Goal: Transaction & Acquisition: Purchase product/service

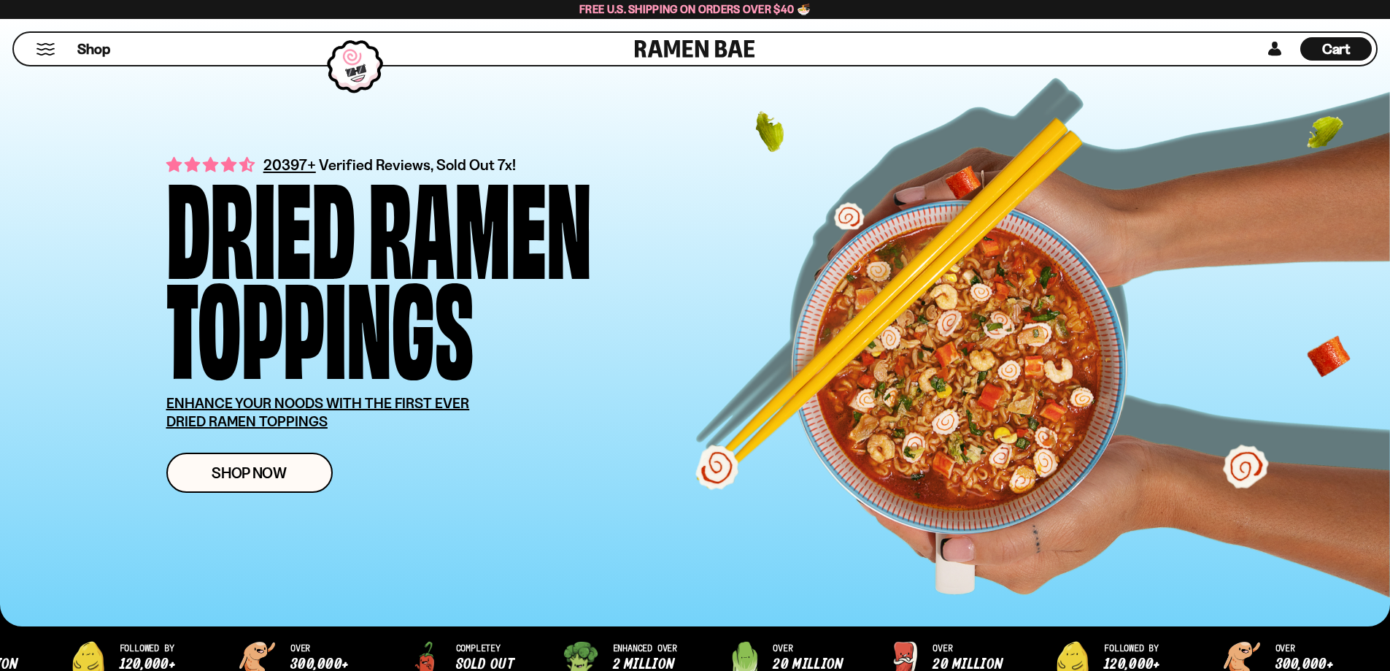
scroll to position [263, 0]
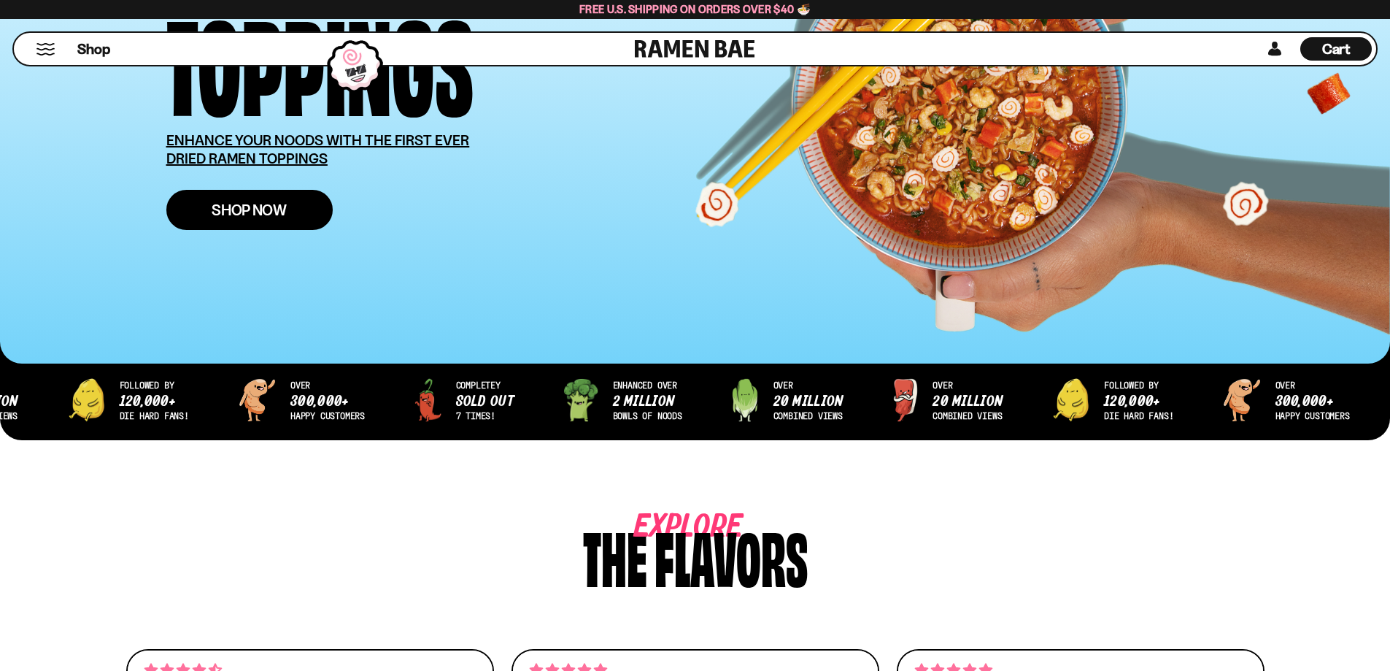
click at [243, 209] on span "Shop Now" at bounding box center [249, 209] width 75 height 15
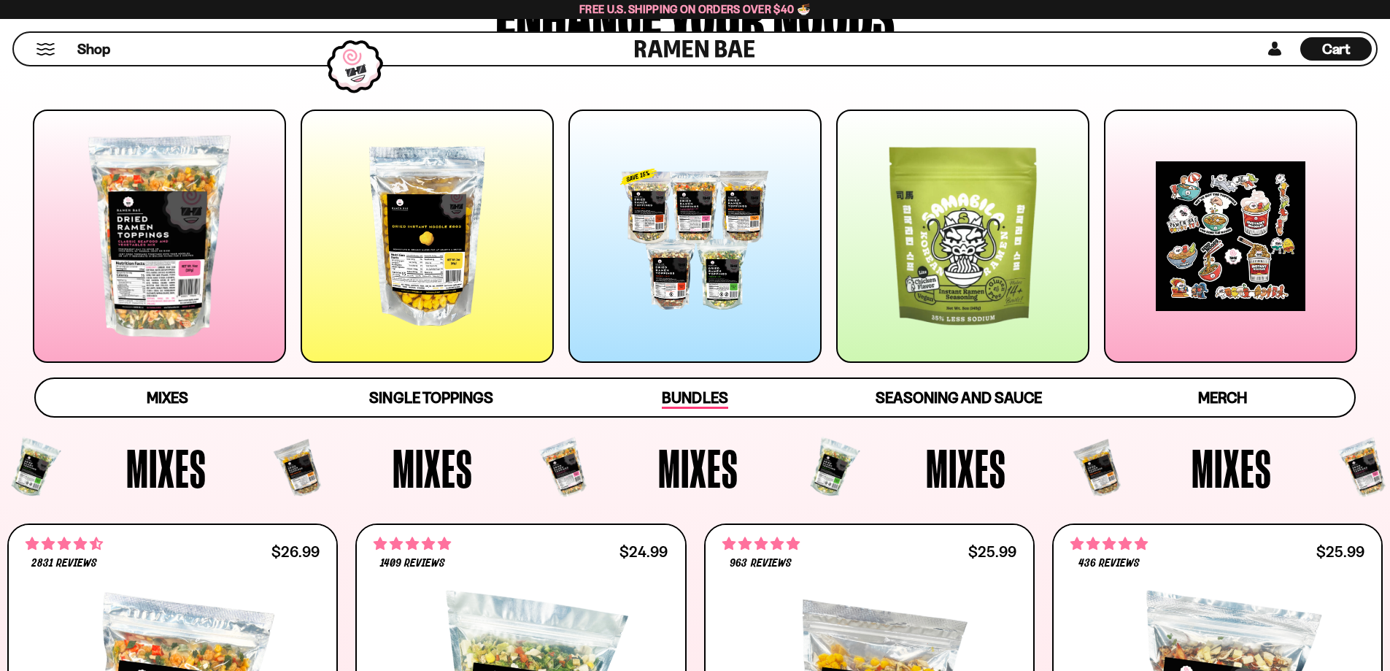
scroll to position [262, 0]
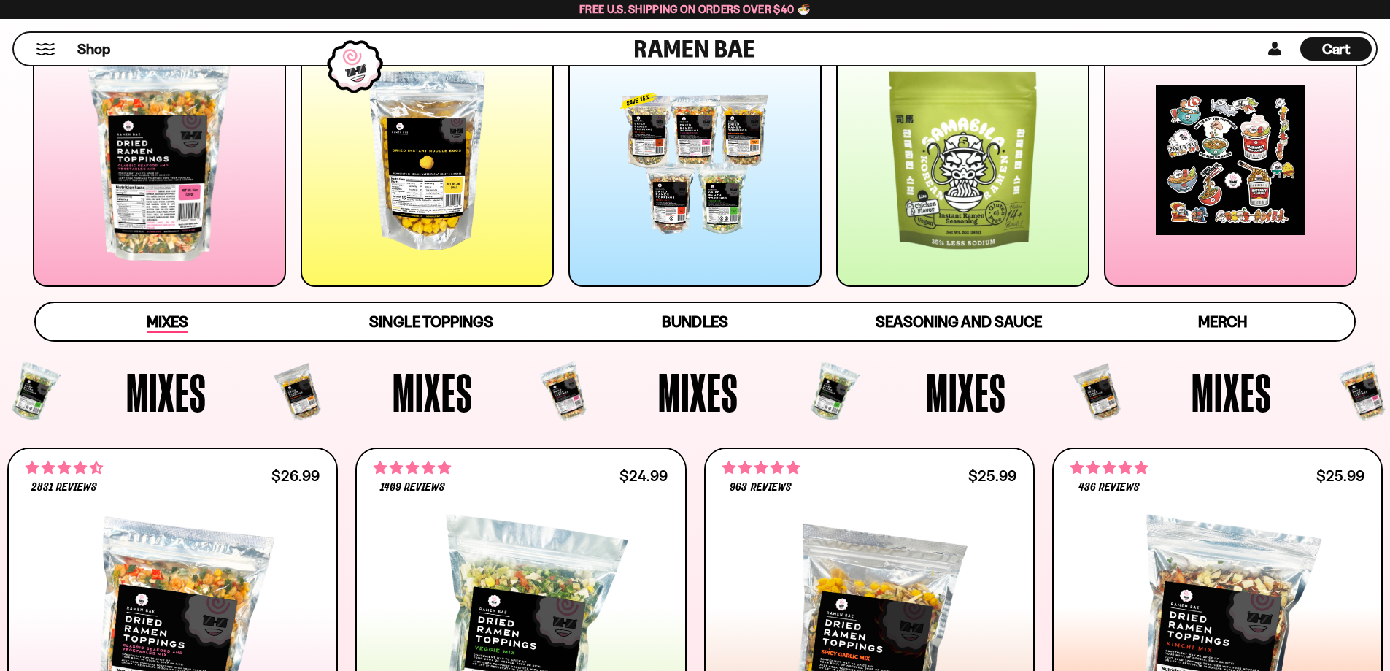
click at [168, 320] on span "Mixes" at bounding box center [168, 322] width 42 height 20
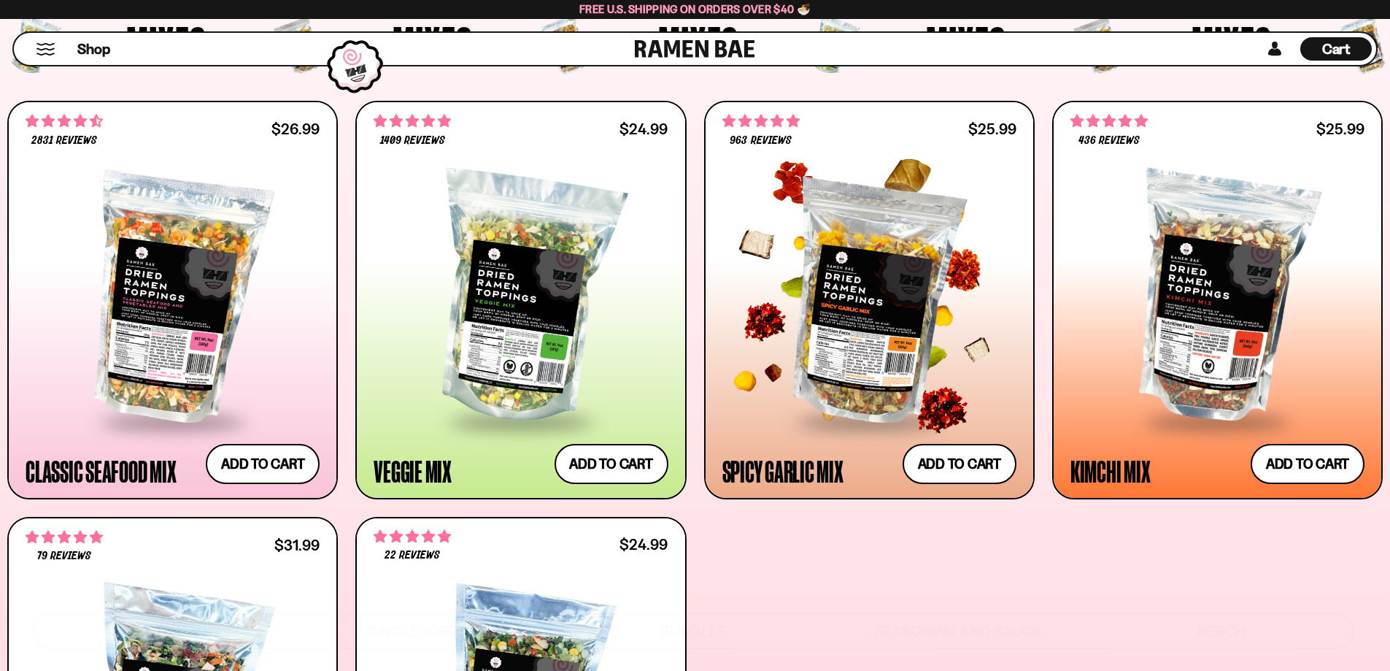
scroll to position [613, 0]
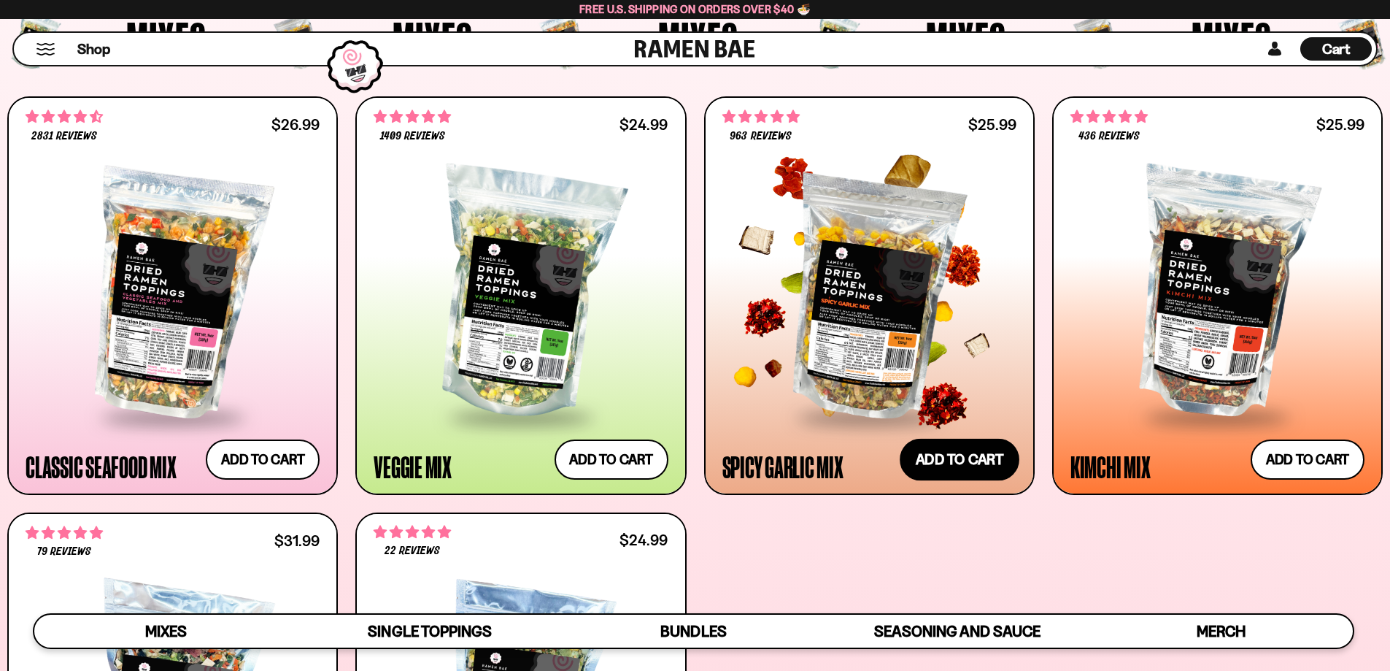
click at [970, 461] on button "Add to cart Add ― Regular price $25.99 Regular price Sale price $25.99 Unit pri…" at bounding box center [960, 459] width 120 height 42
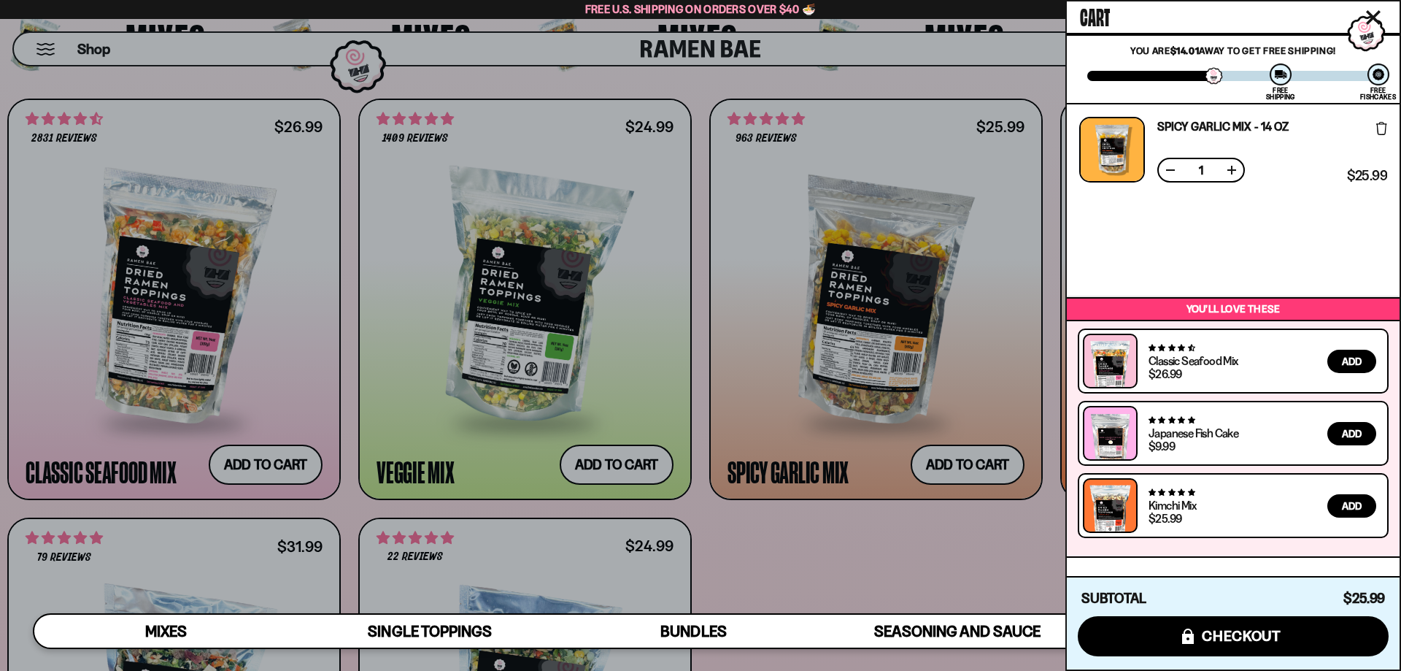
click at [1372, 18] on icon "Close cart" at bounding box center [1373, 17] width 13 height 13
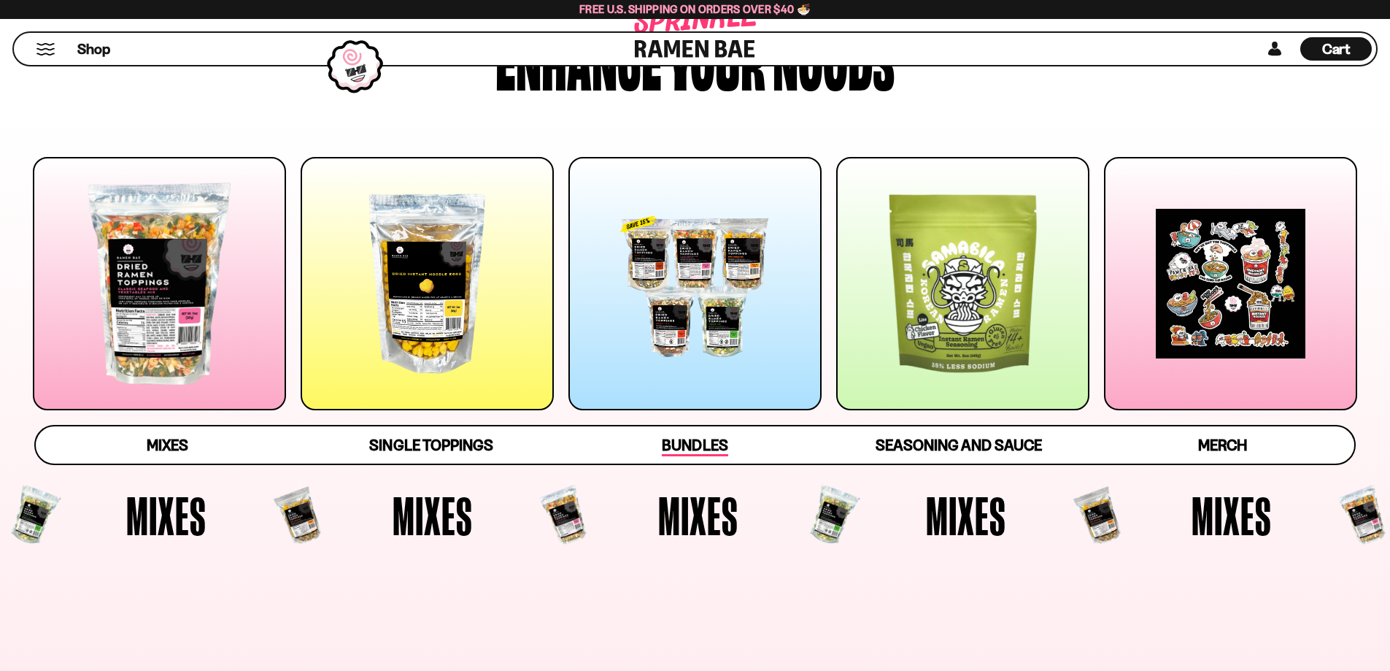
scroll to position [350, 0]
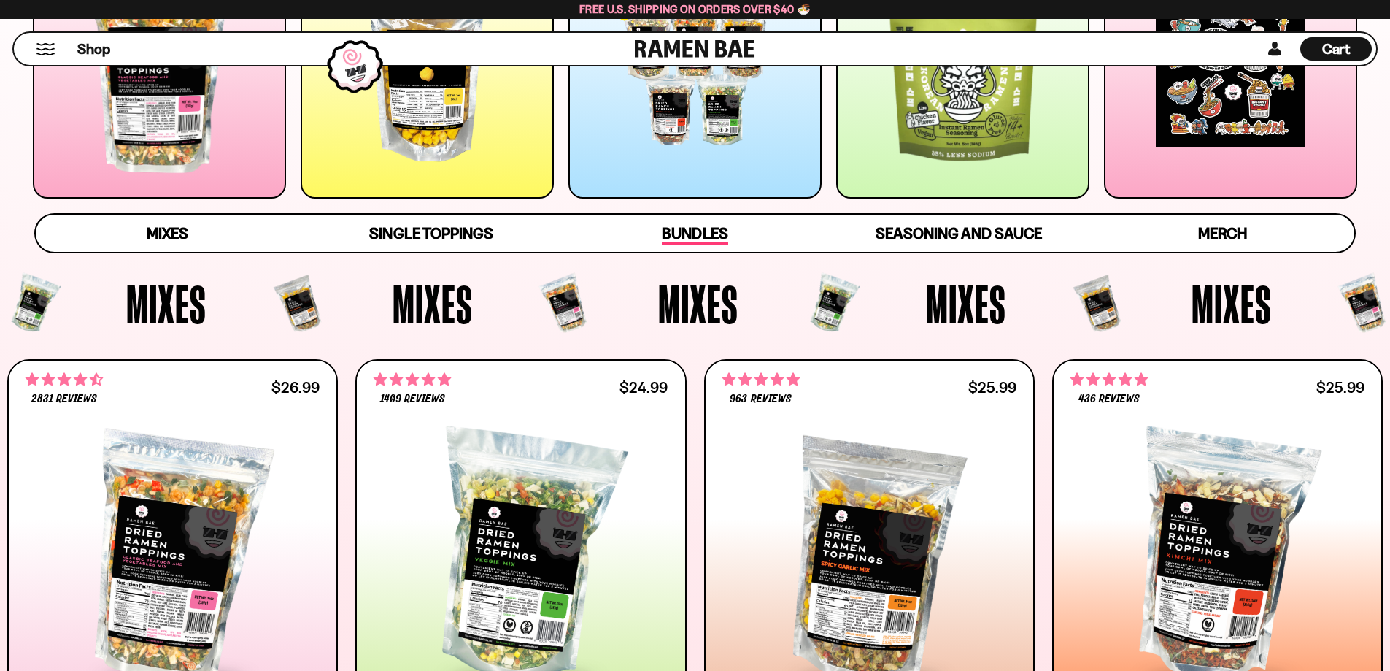
click at [694, 226] on span "Bundles" at bounding box center [695, 234] width 66 height 20
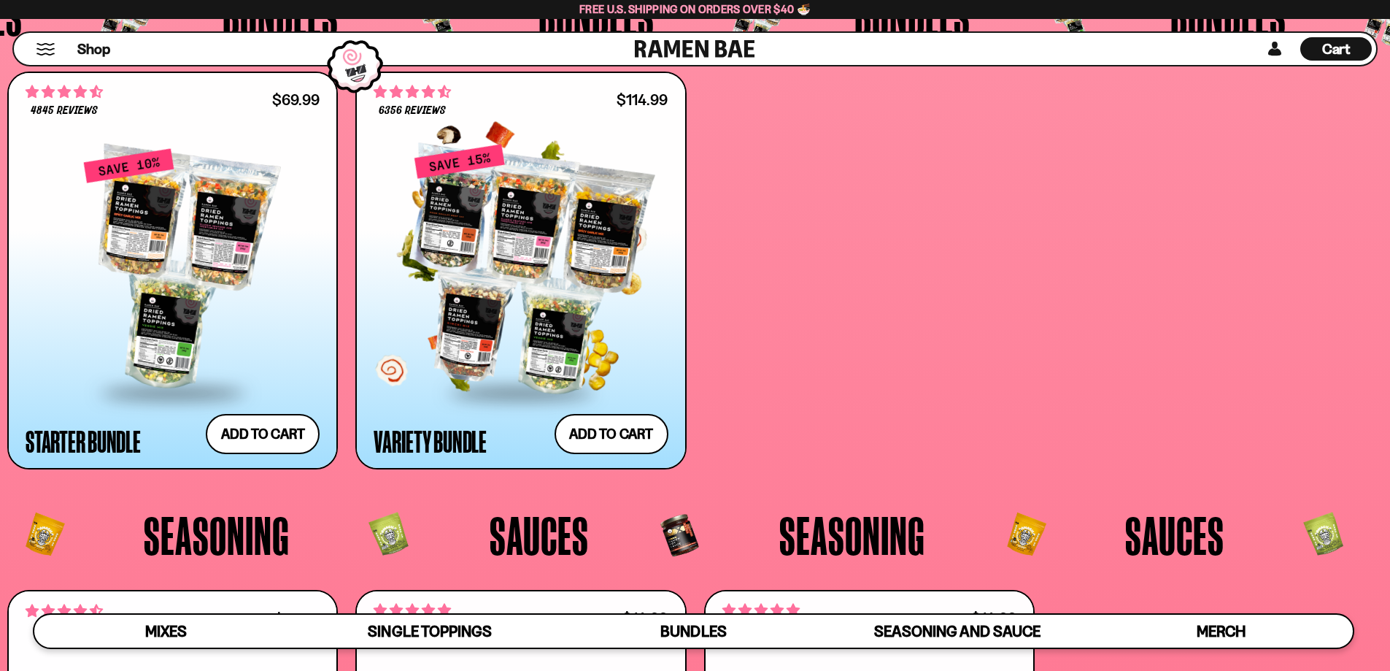
scroll to position [3723, 0]
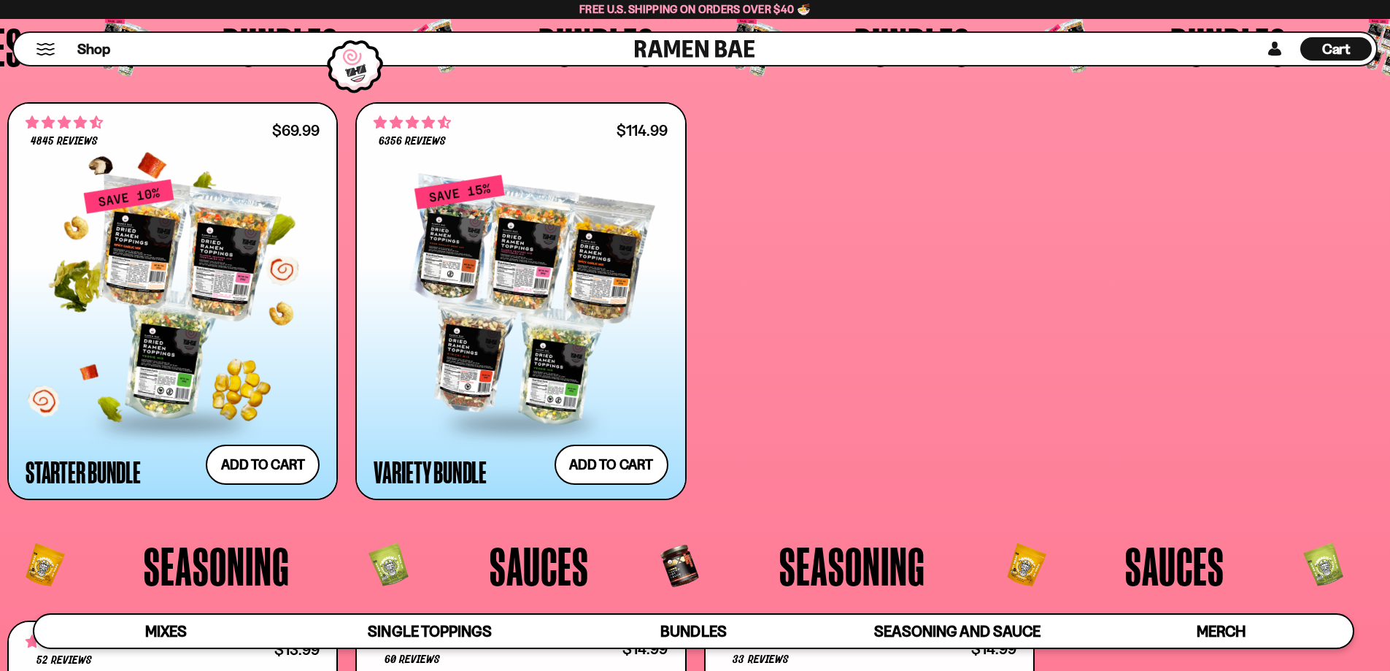
click at [222, 333] on div at bounding box center [173, 300] width 294 height 244
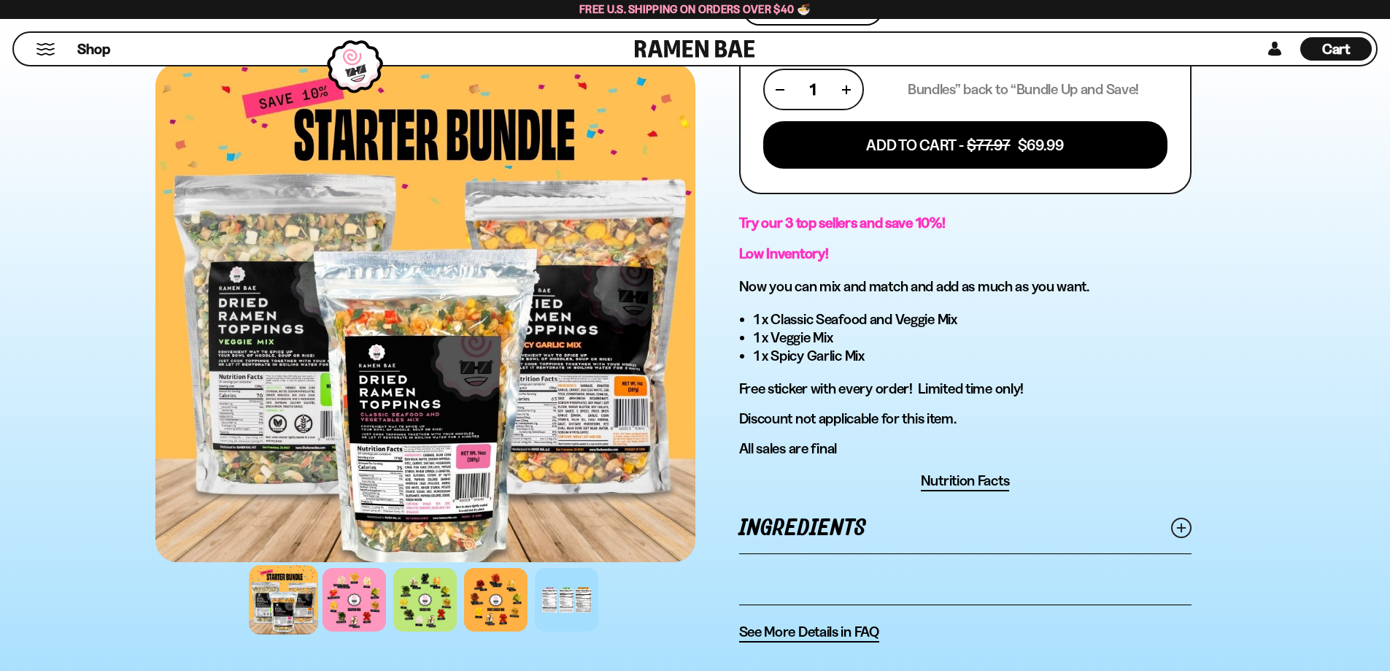
scroll to position [701, 0]
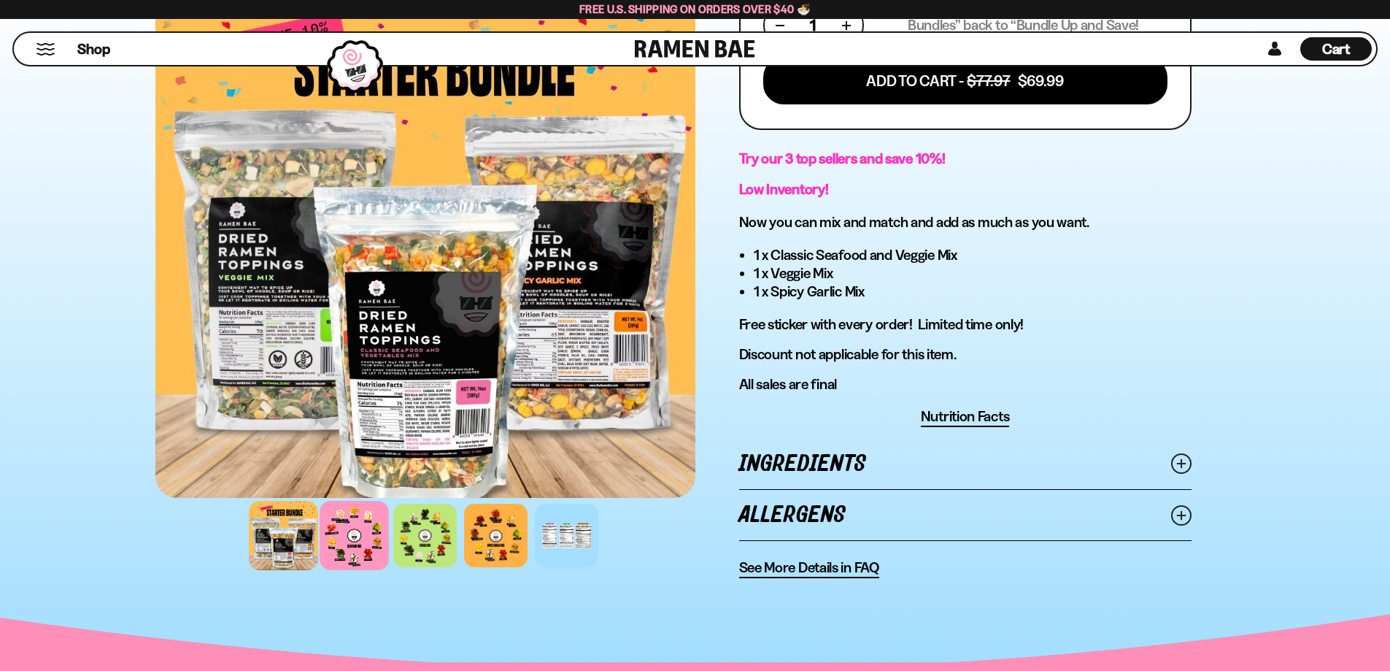
click at [361, 552] on div at bounding box center [354, 535] width 69 height 69
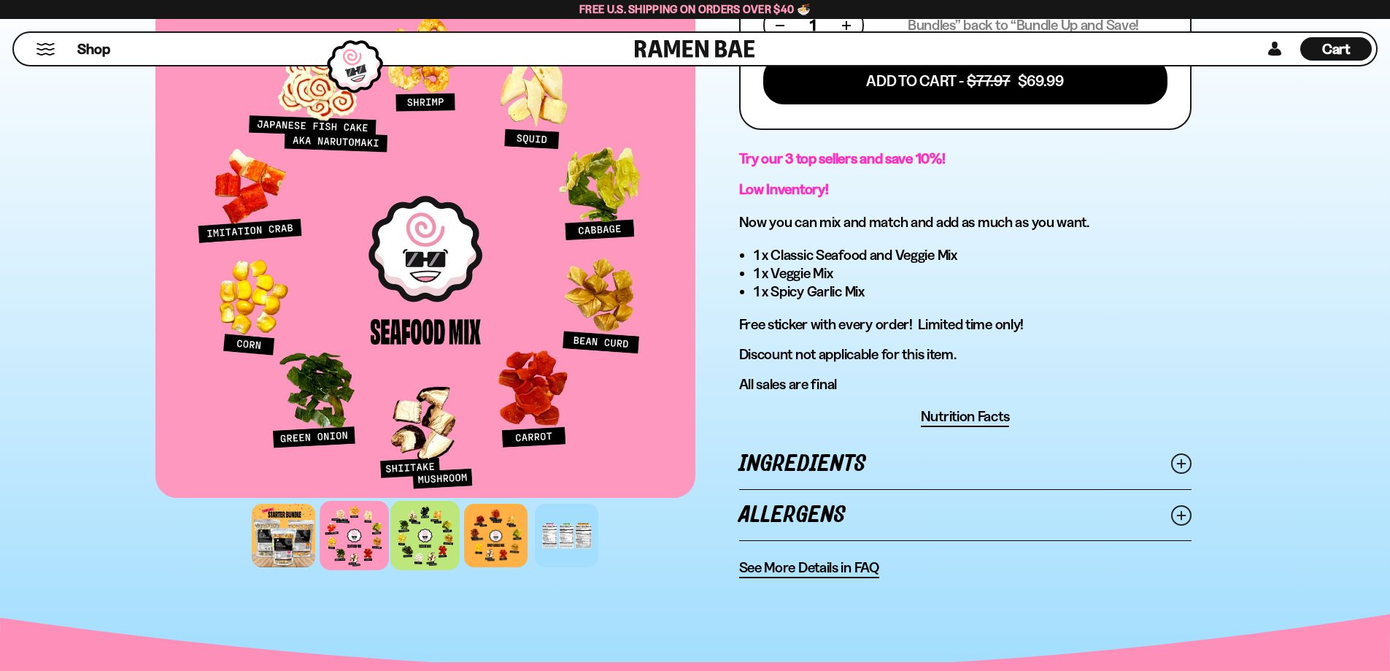
click at [418, 550] on div at bounding box center [424, 535] width 69 height 69
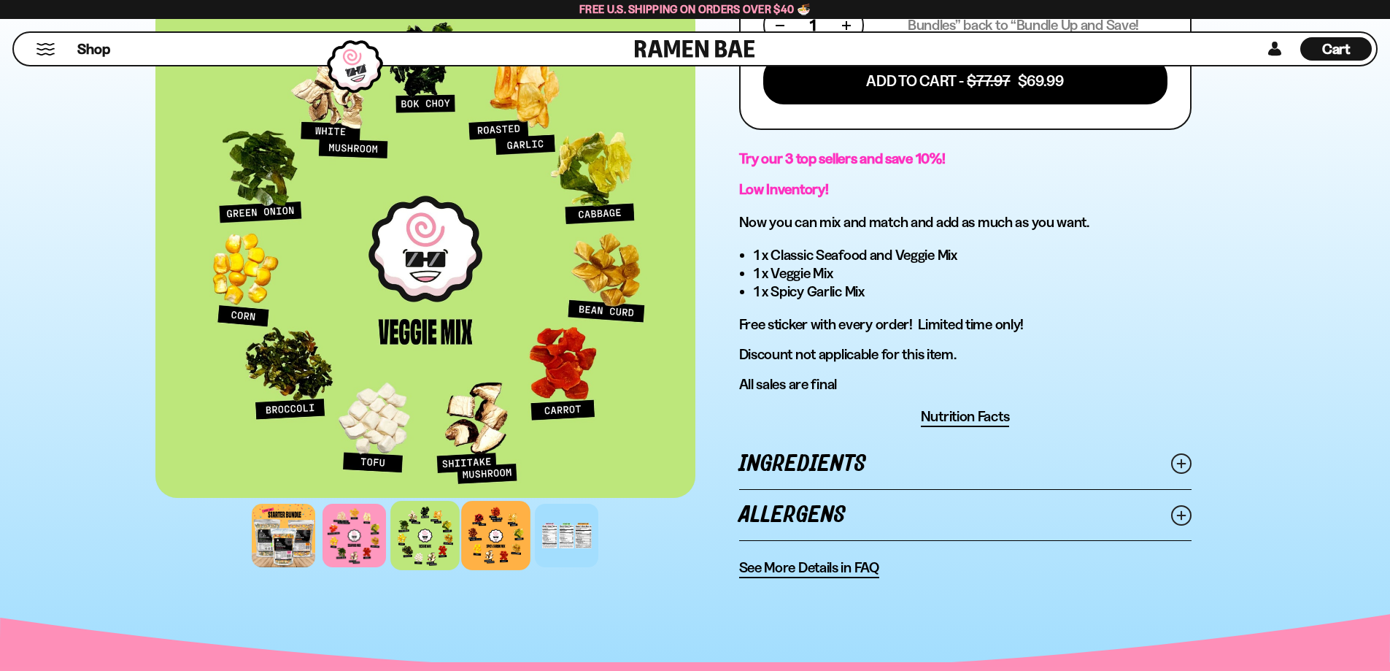
click at [501, 549] on div at bounding box center [495, 535] width 69 height 69
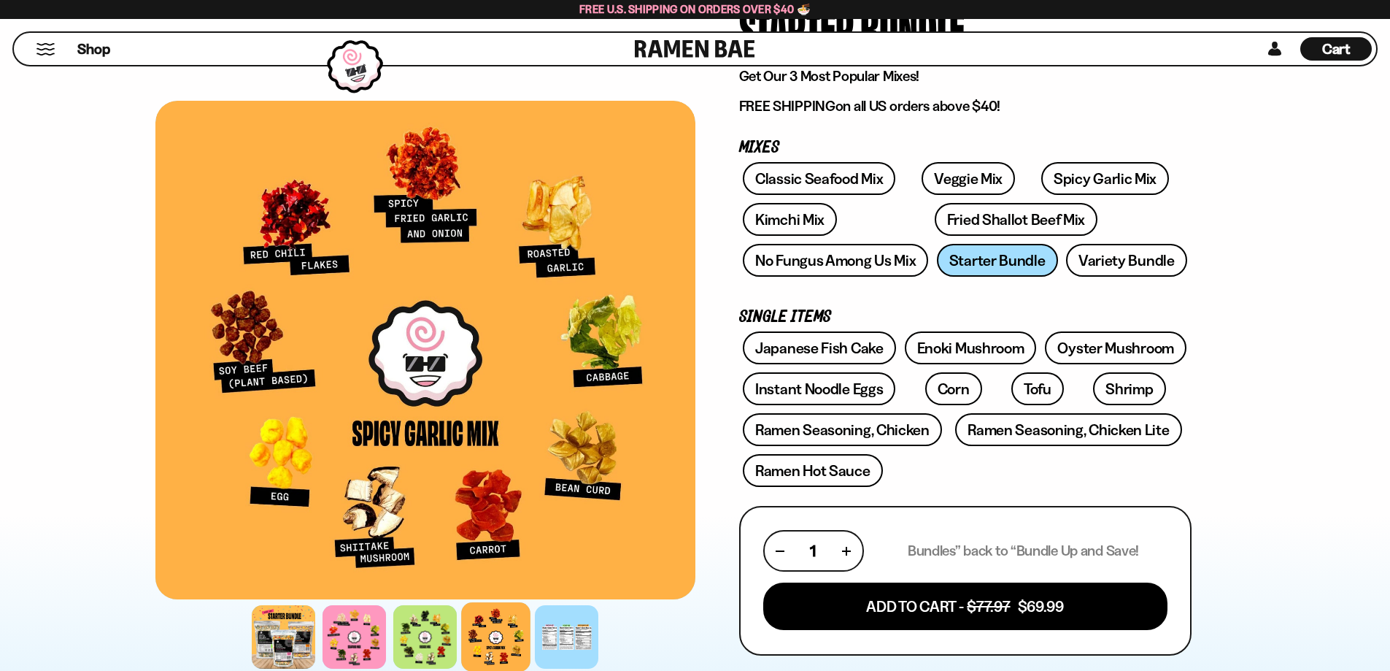
scroll to position [88, 0]
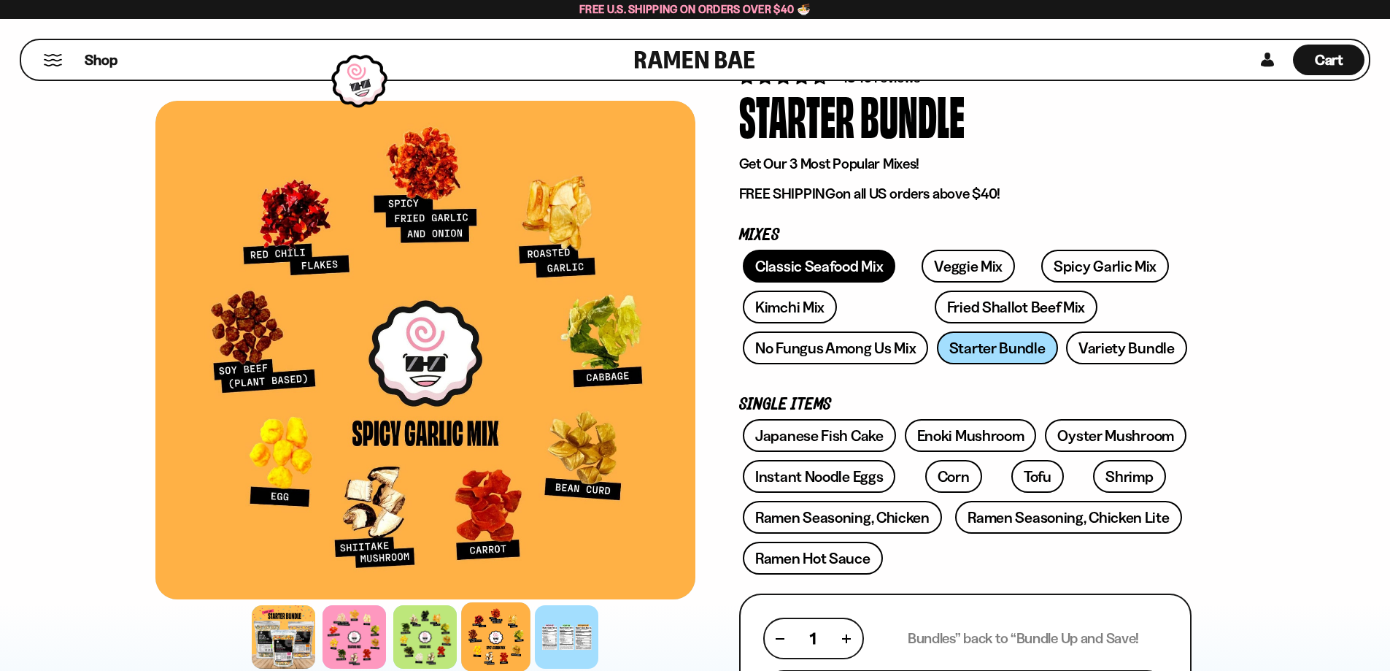
click at [814, 275] on link "Classic Seafood Mix" at bounding box center [819, 266] width 153 height 33
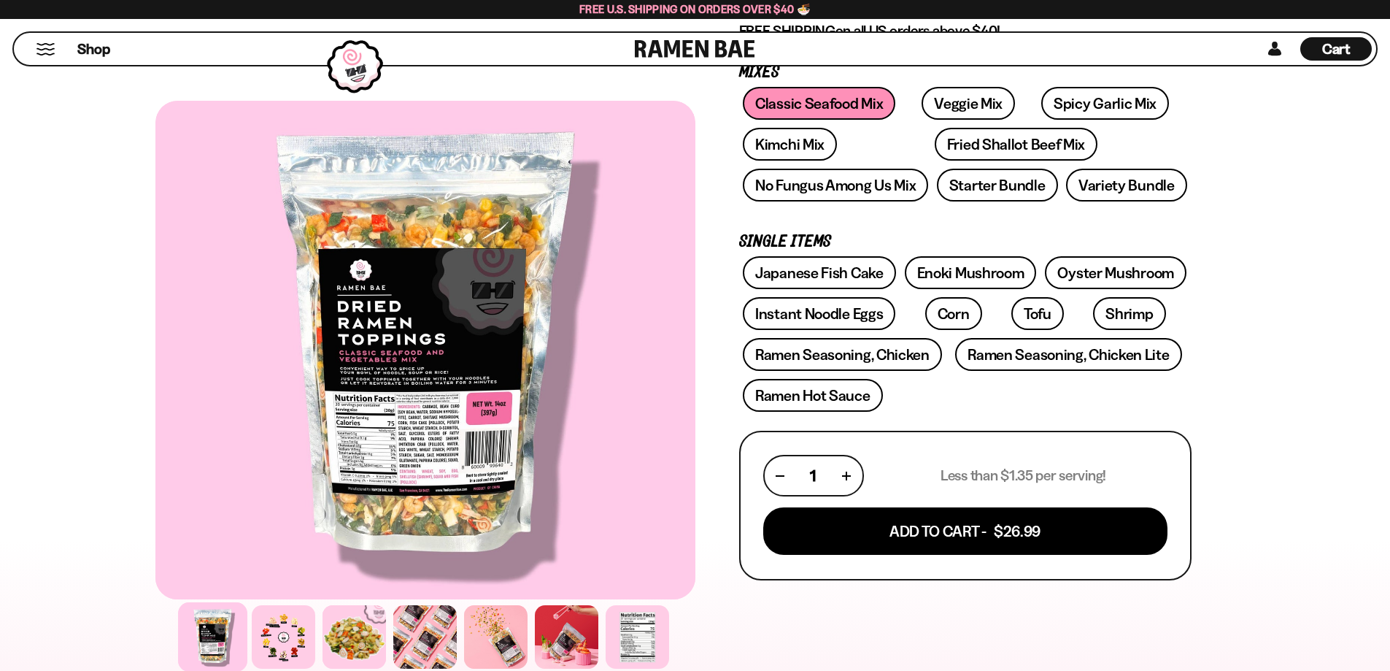
scroll to position [175, 0]
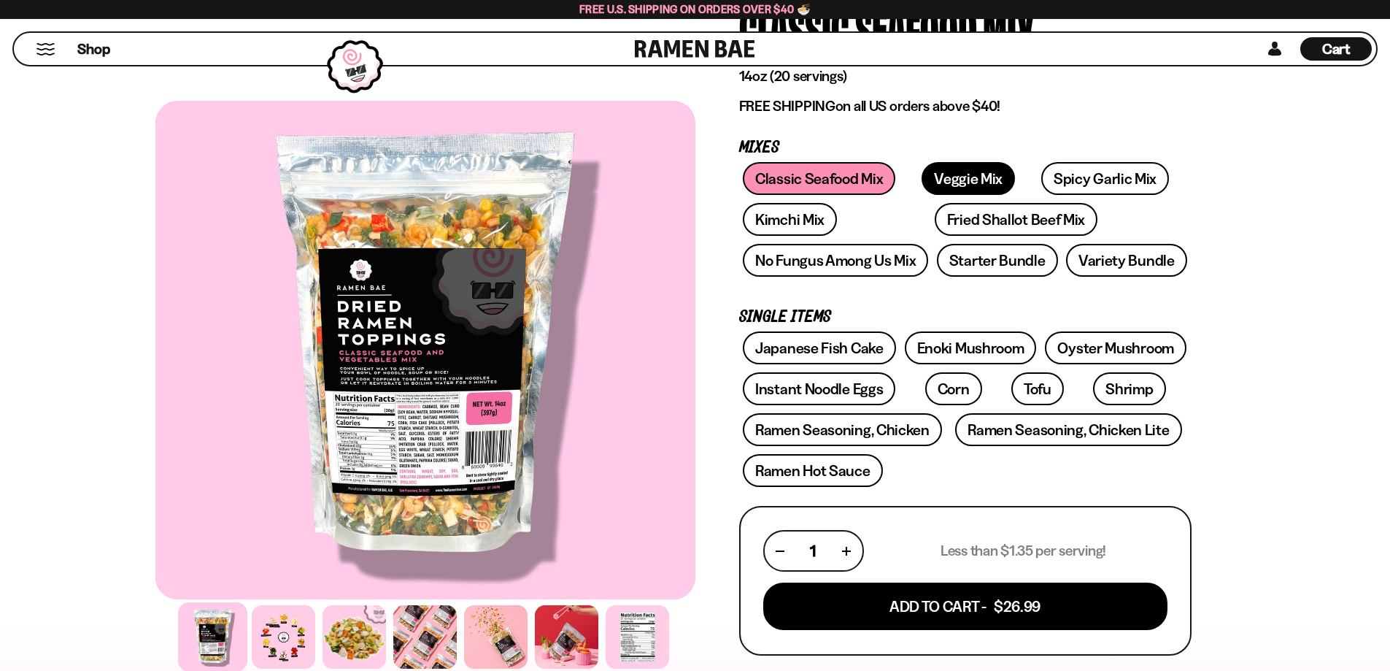
click at [968, 172] on link "Veggie Mix" at bounding box center [968, 178] width 93 height 33
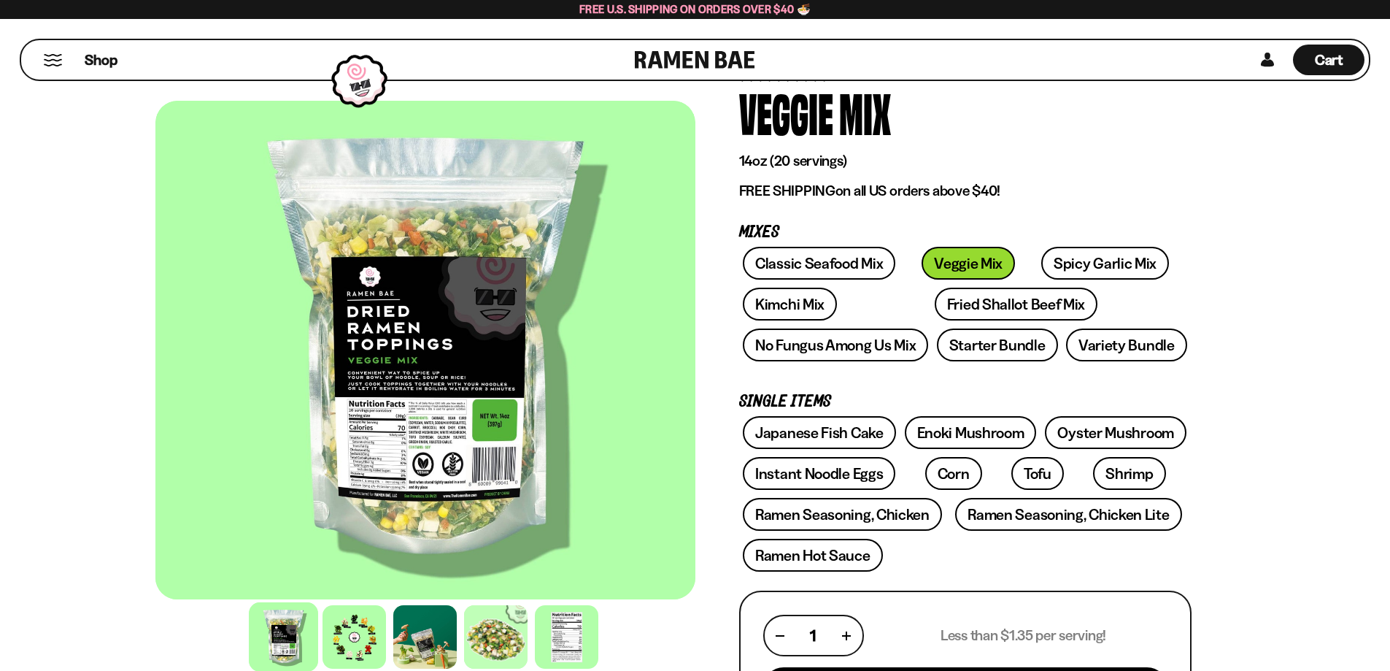
scroll to position [88, 0]
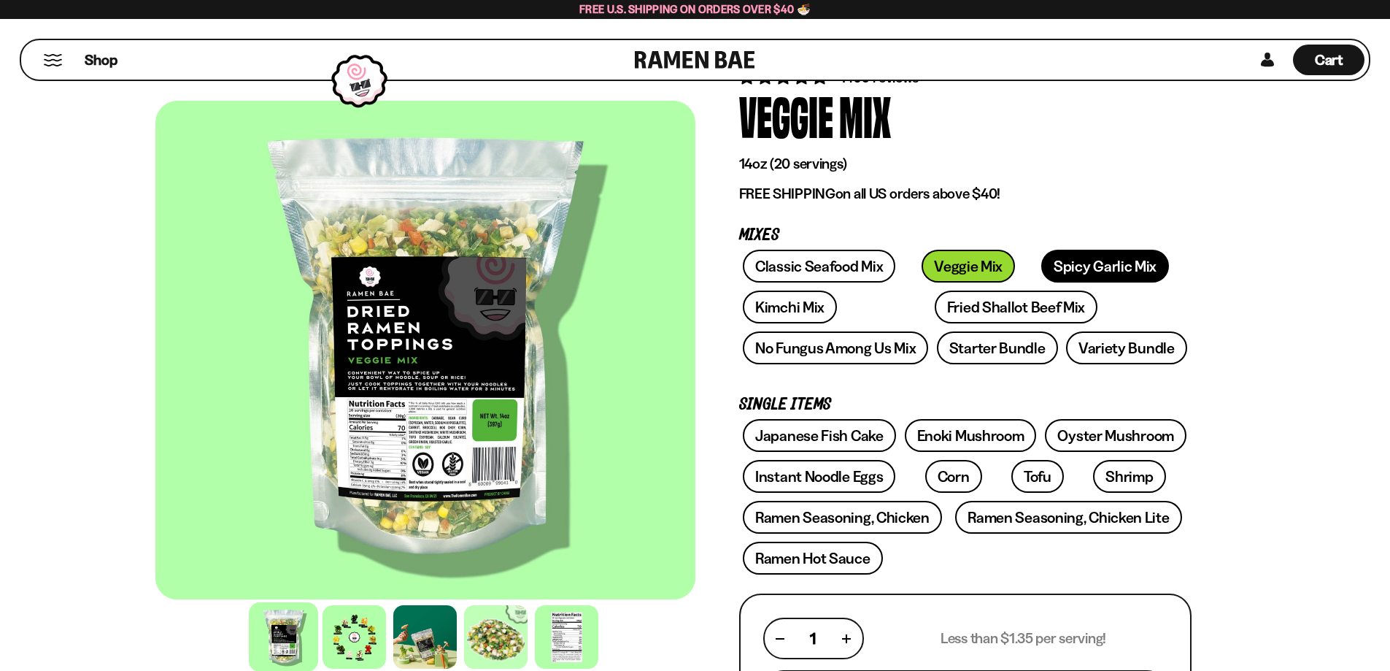
click at [1059, 267] on link "Spicy Garlic Mix" at bounding box center [1106, 266] width 128 height 33
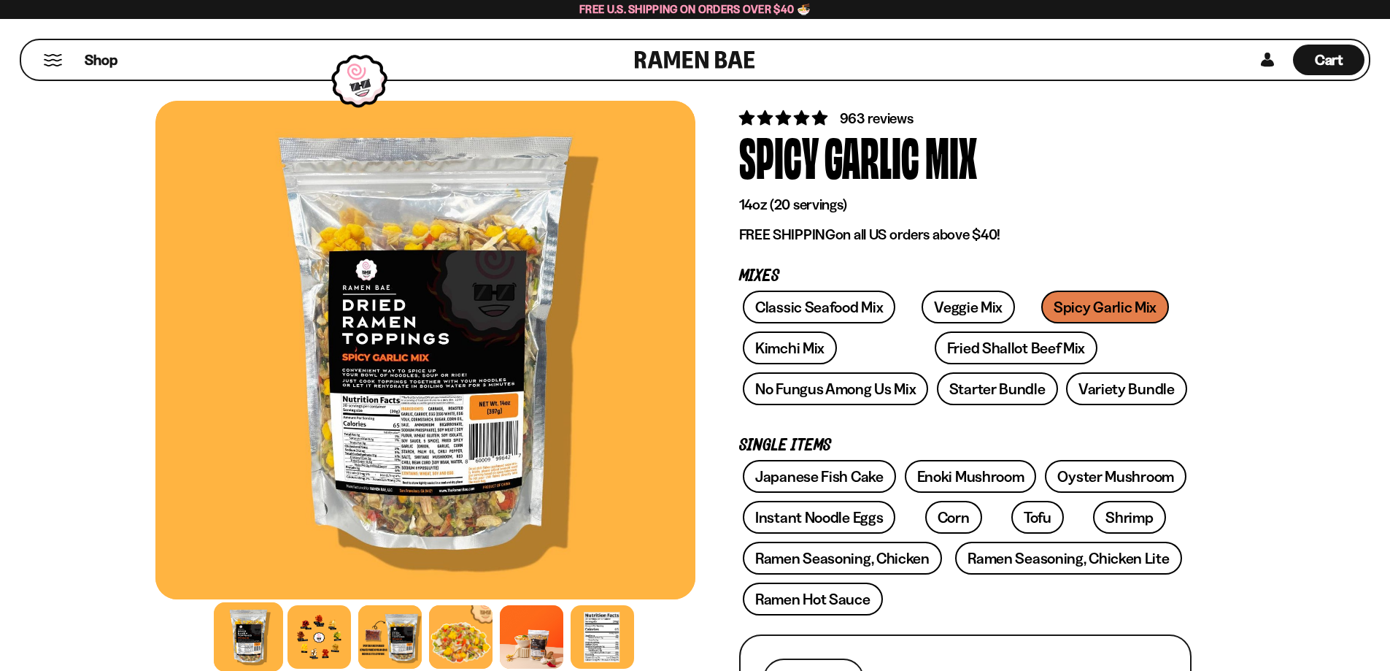
scroll to position [88, 0]
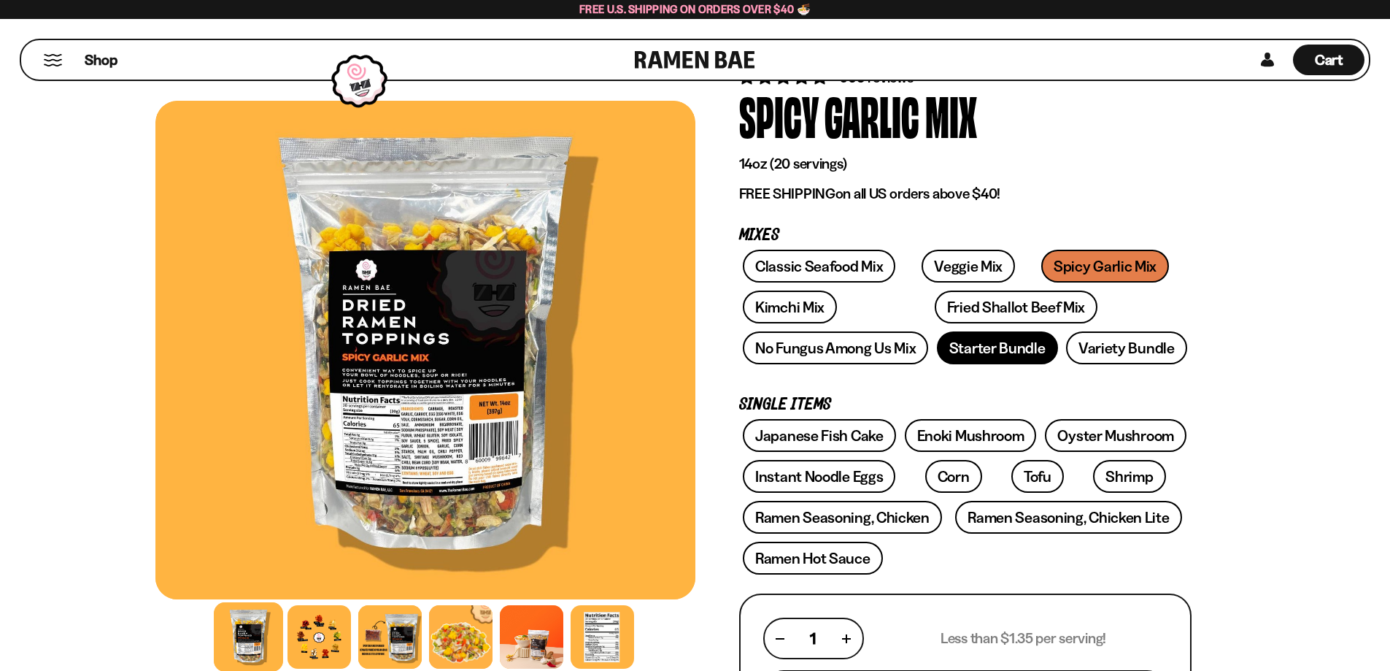
click at [1004, 350] on link "Starter Bundle" at bounding box center [997, 347] width 121 height 33
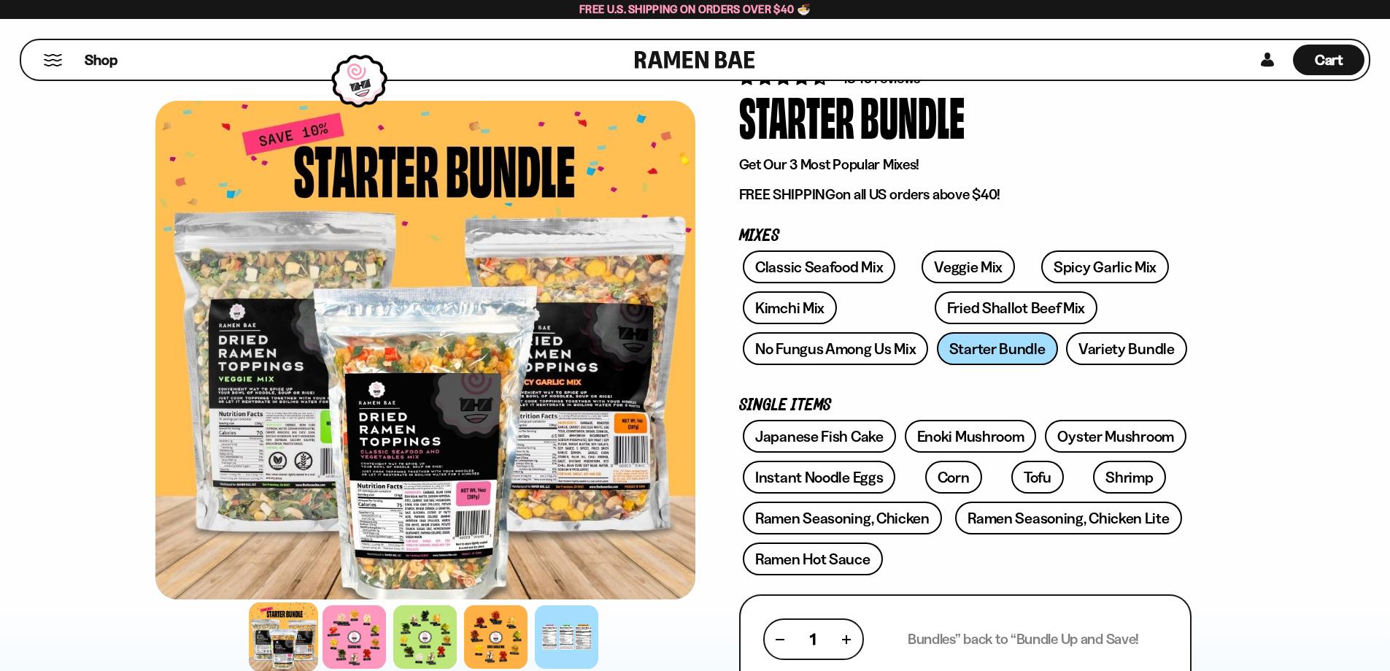
scroll to position [88, 0]
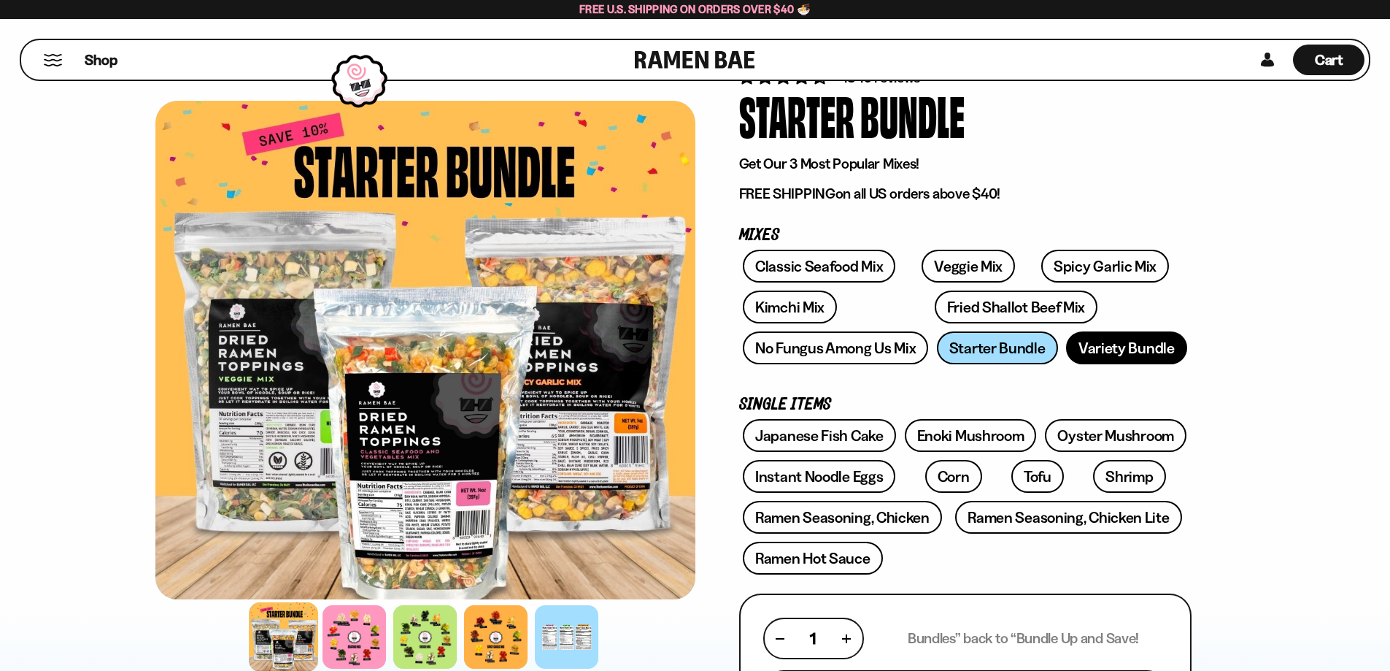
click at [1143, 347] on link "Variety Bundle" at bounding box center [1126, 347] width 121 height 33
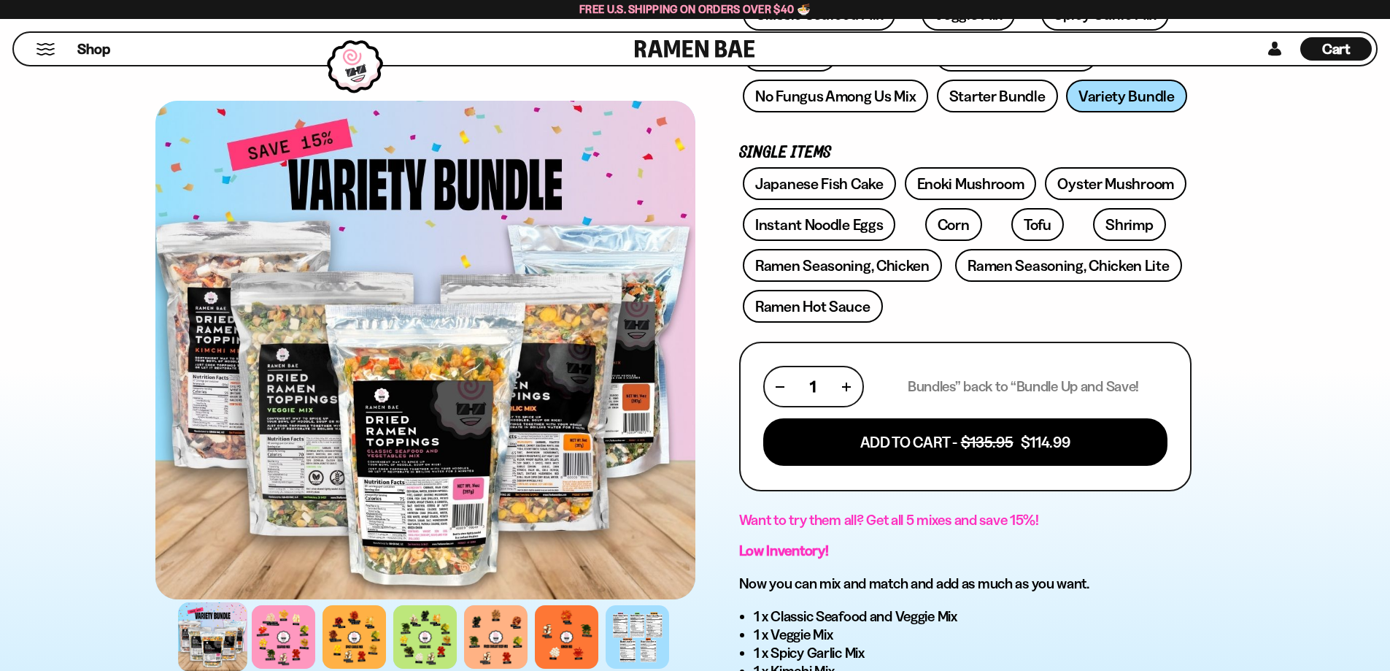
scroll to position [350, 0]
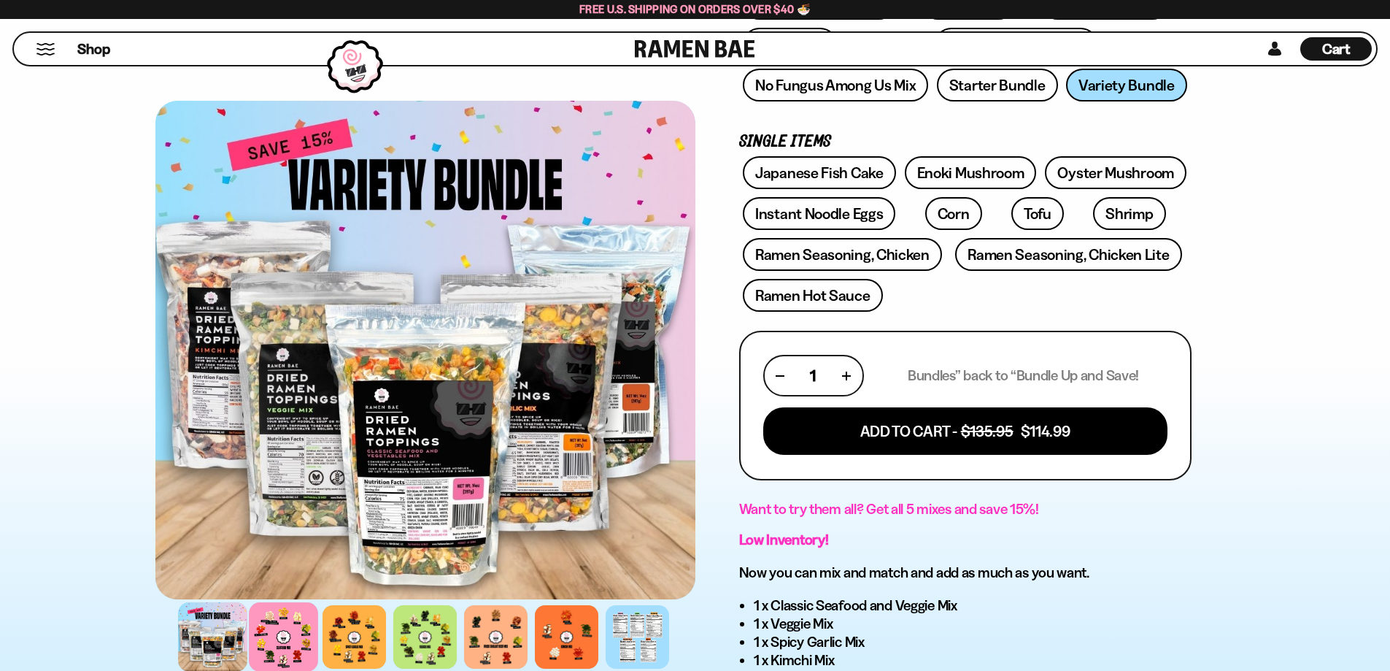
click at [290, 633] on div at bounding box center [283, 636] width 69 height 69
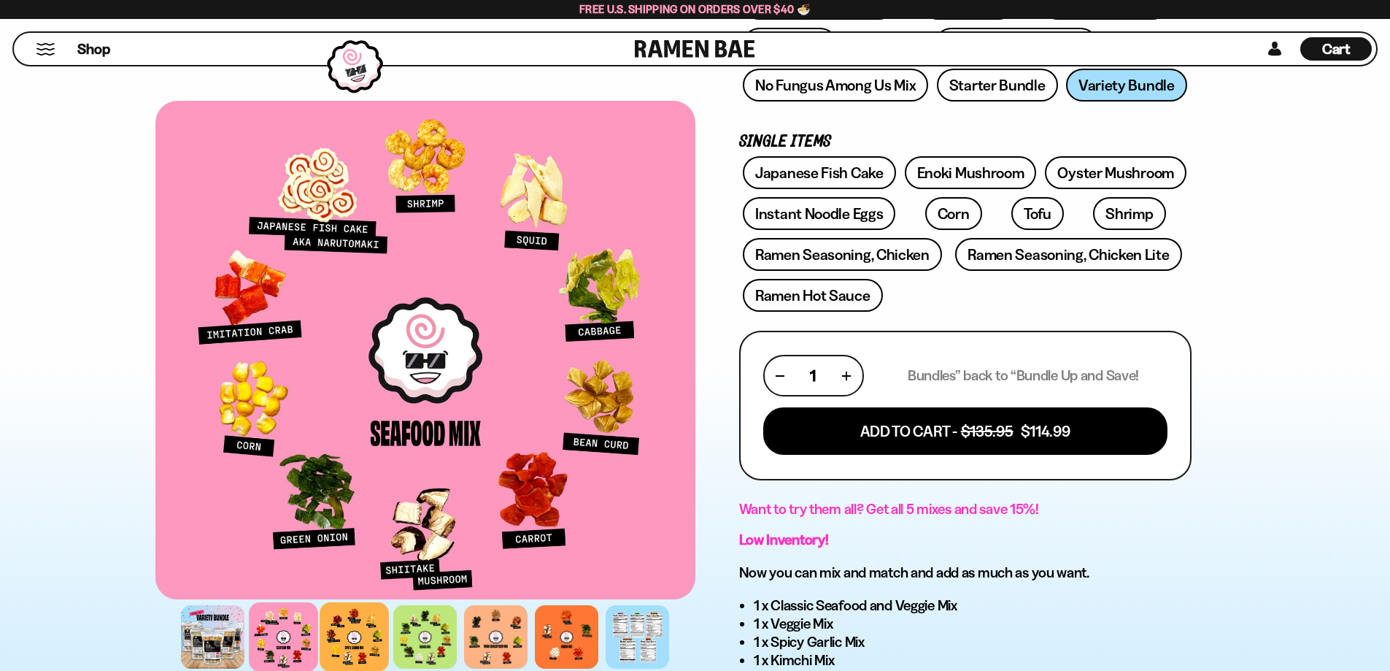
click at [352, 631] on div at bounding box center [354, 636] width 69 height 69
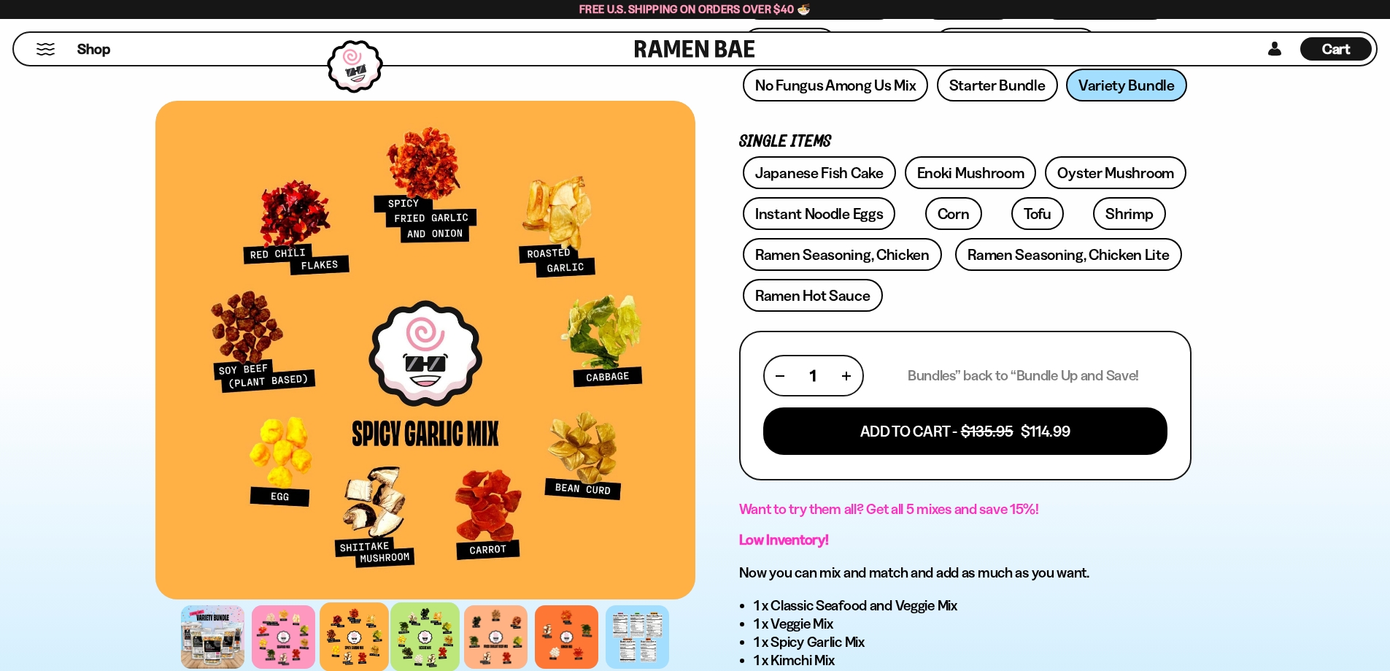
click at [439, 631] on div at bounding box center [424, 636] width 69 height 69
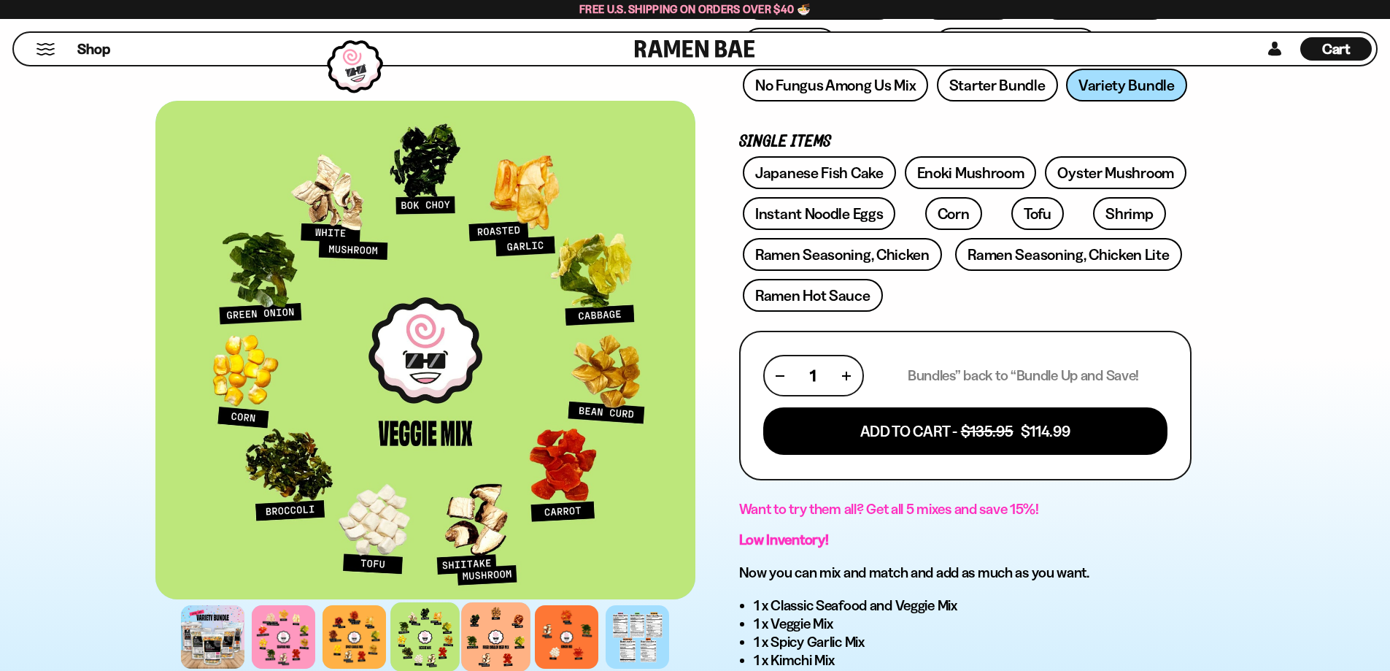
click at [490, 644] on div at bounding box center [495, 636] width 69 height 69
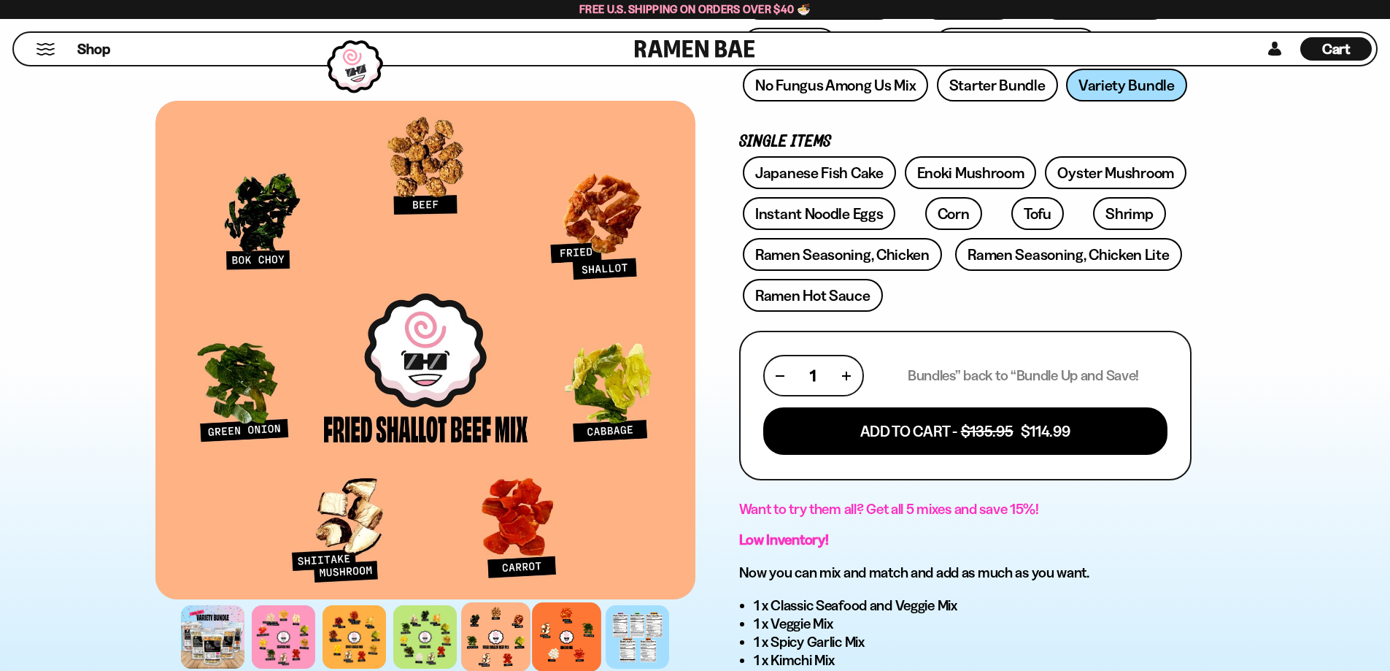
click at [560, 650] on div at bounding box center [566, 636] width 69 height 69
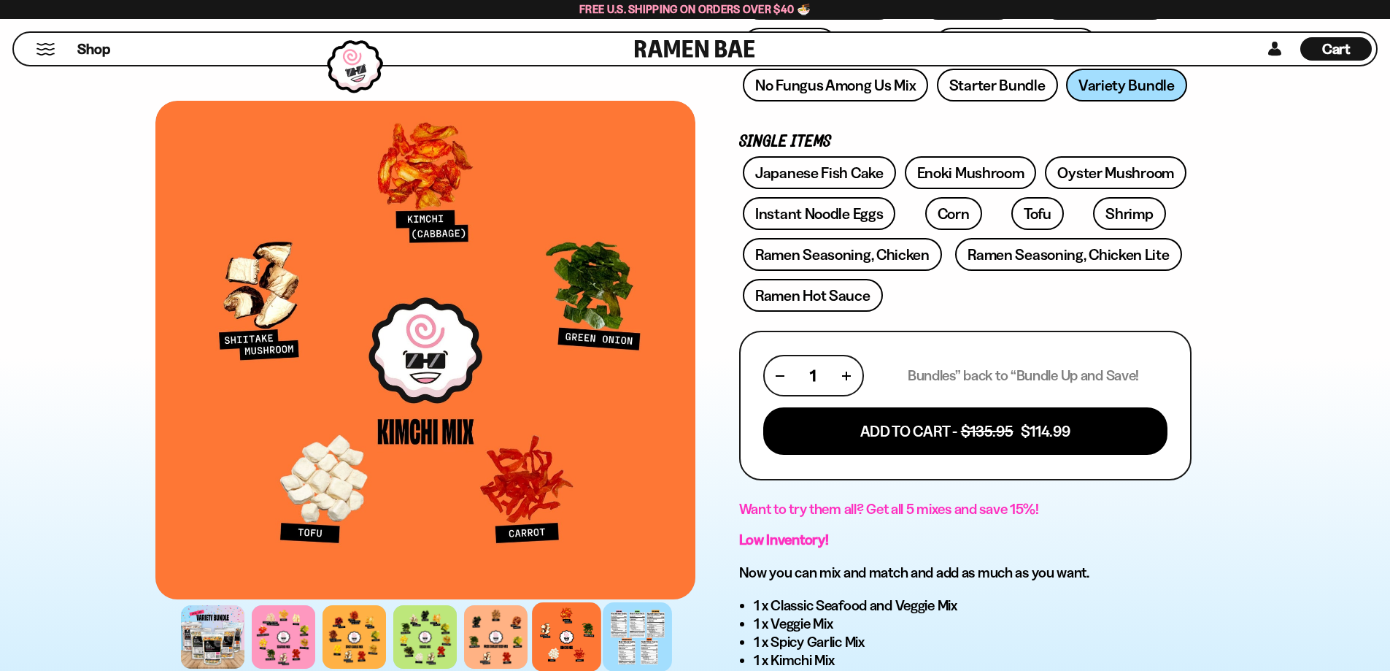
click at [642, 636] on div at bounding box center [637, 636] width 69 height 69
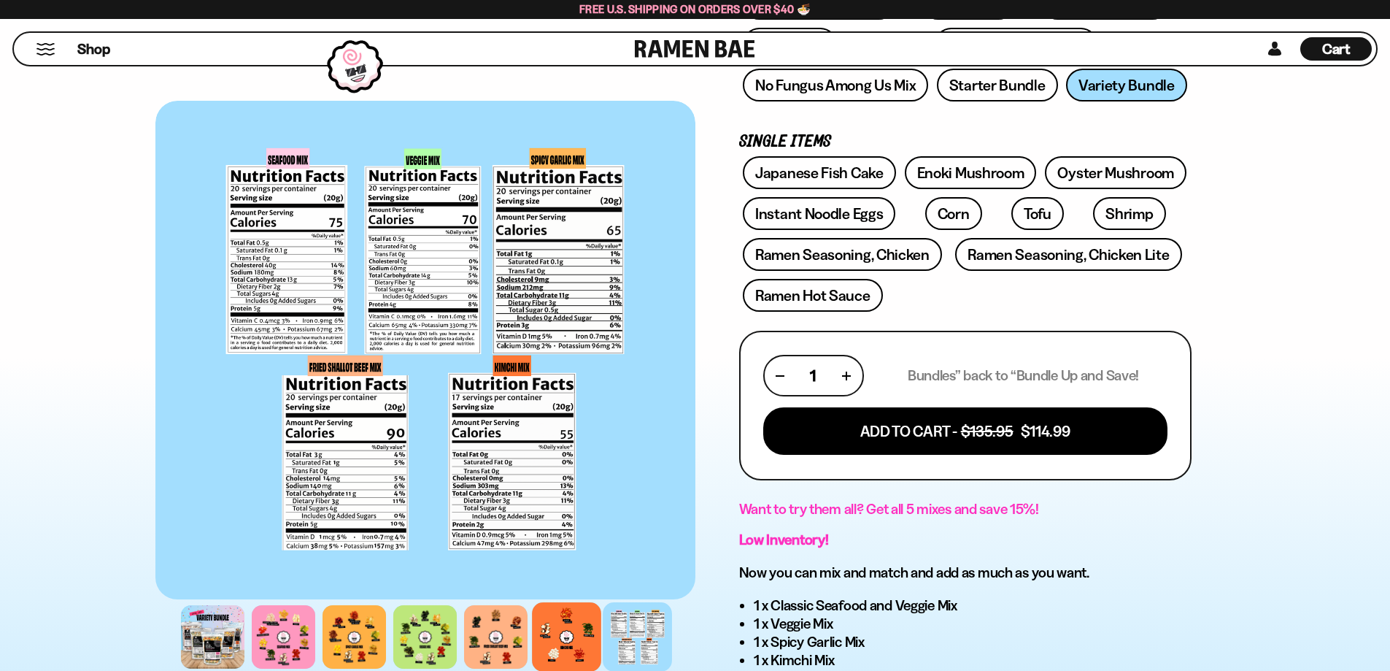
click at [584, 638] on div at bounding box center [566, 636] width 69 height 69
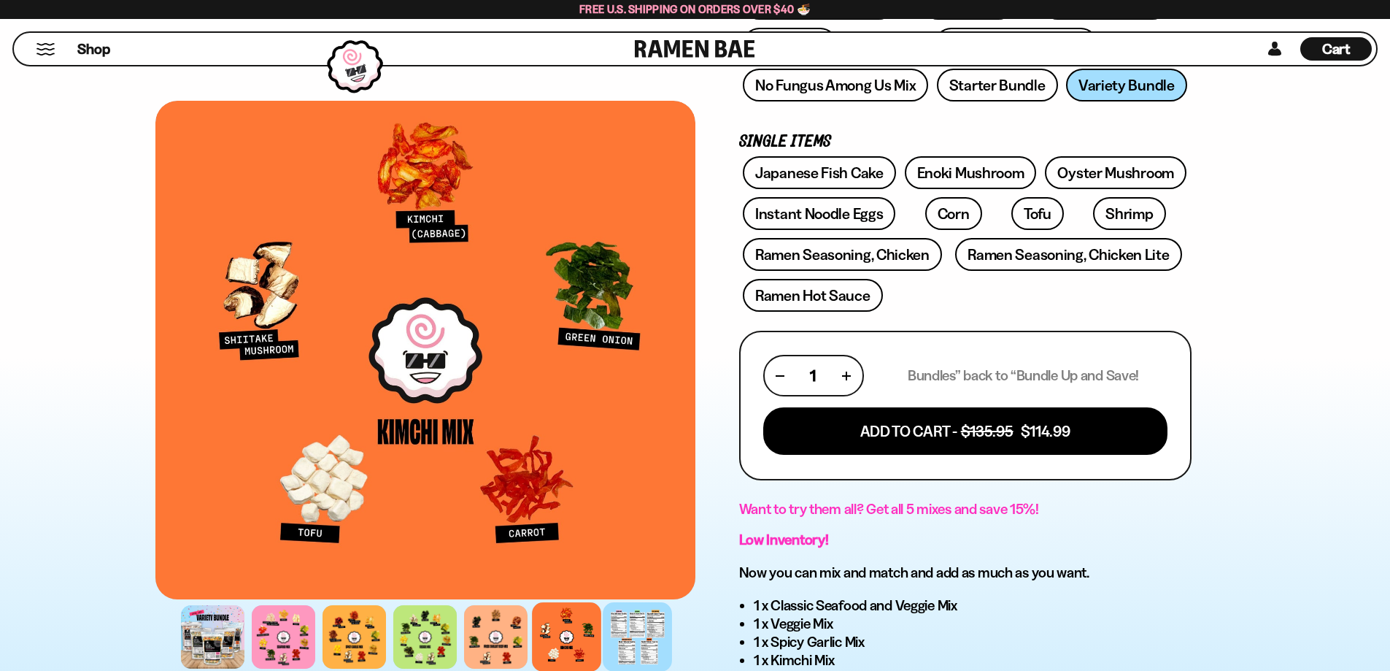
click at [639, 639] on div at bounding box center [637, 636] width 69 height 69
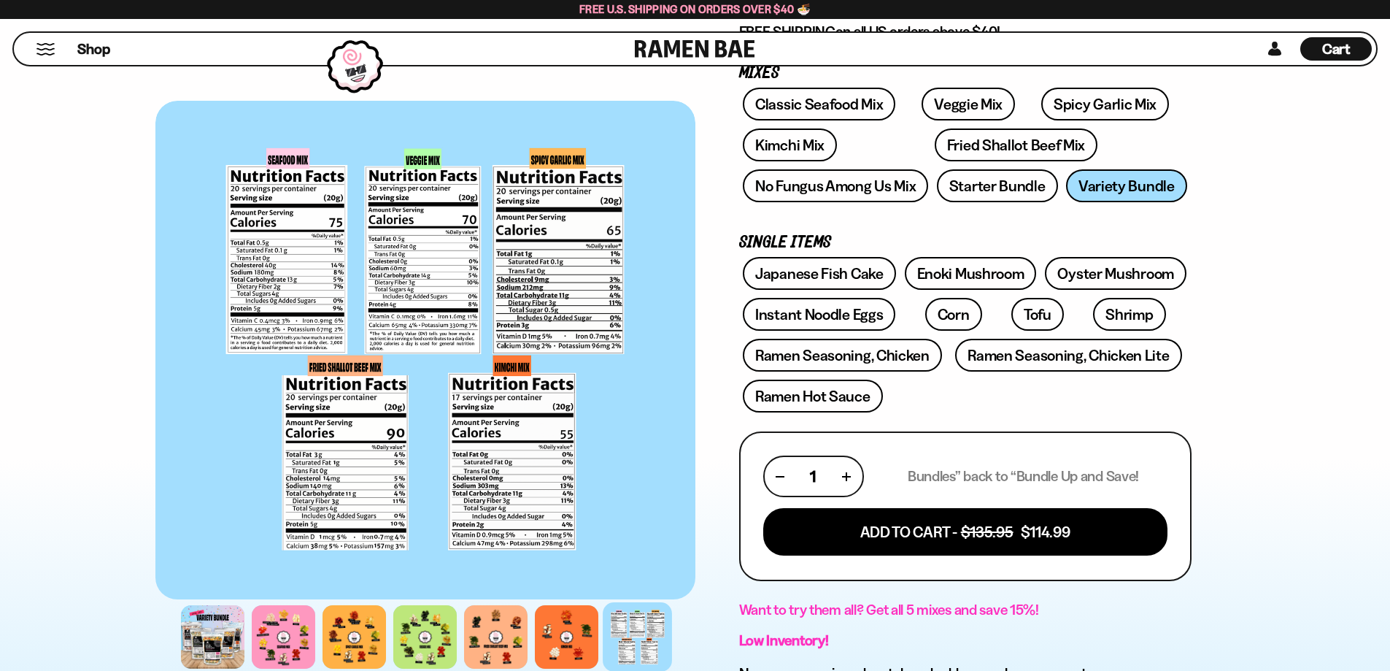
scroll to position [220, 0]
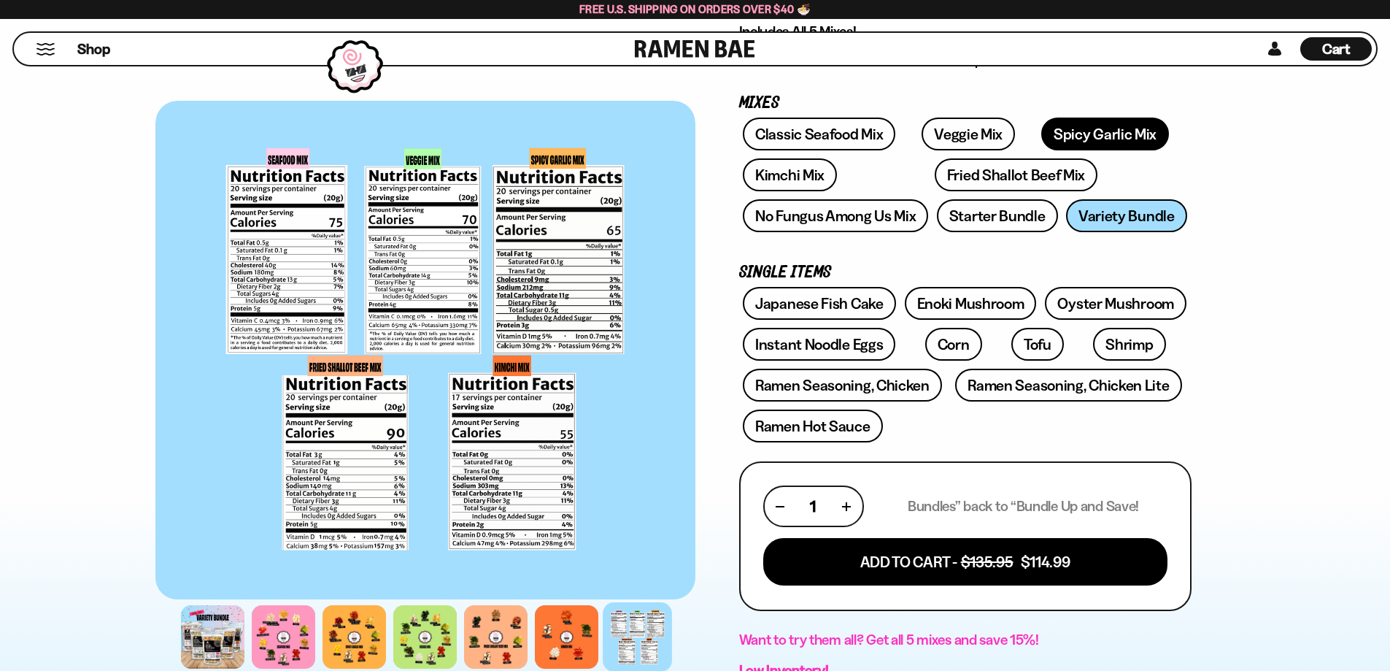
click at [1052, 140] on link "Spicy Garlic Mix" at bounding box center [1106, 134] width 128 height 33
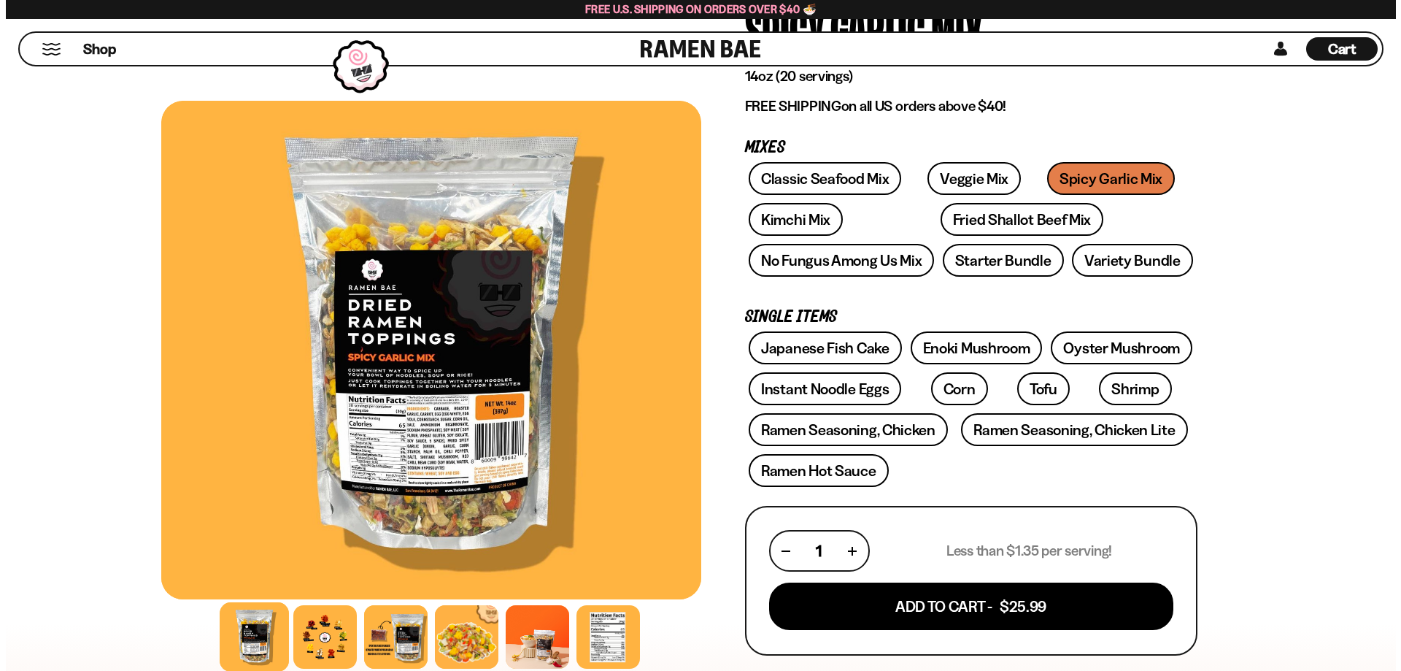
scroll to position [350, 0]
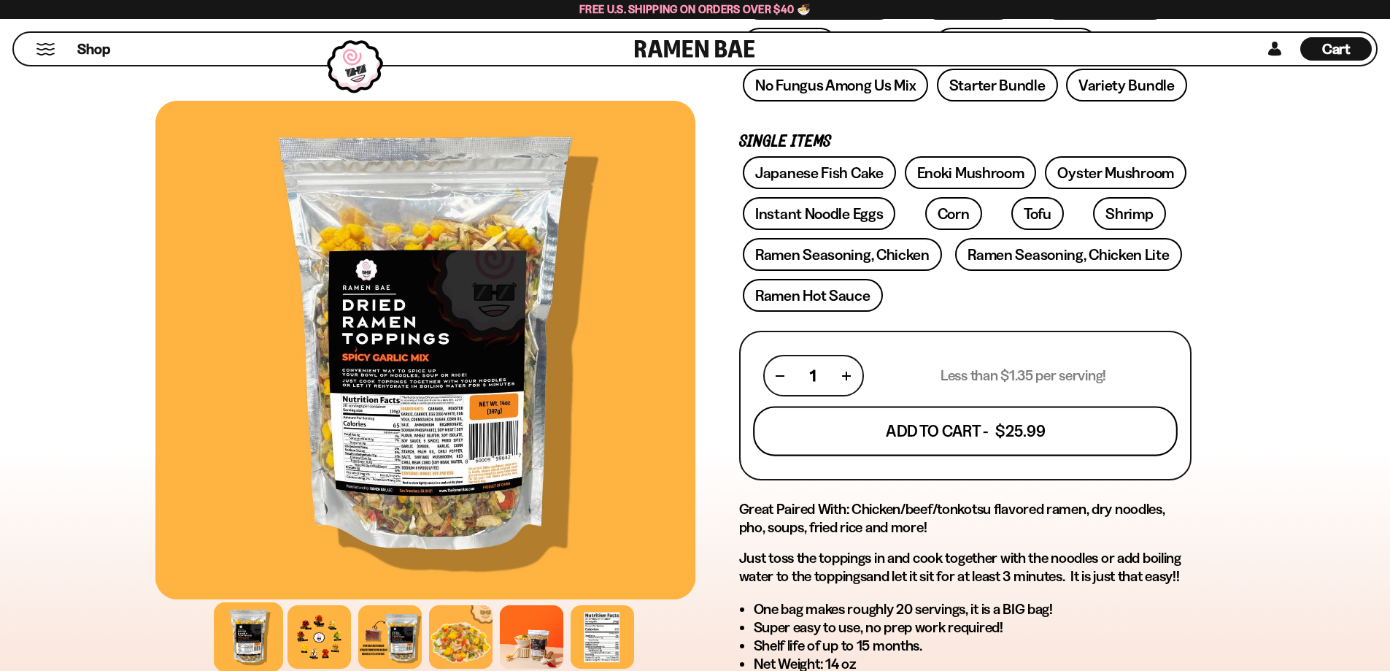
click at [958, 432] on button "Add To Cart - $25.99" at bounding box center [965, 432] width 425 height 50
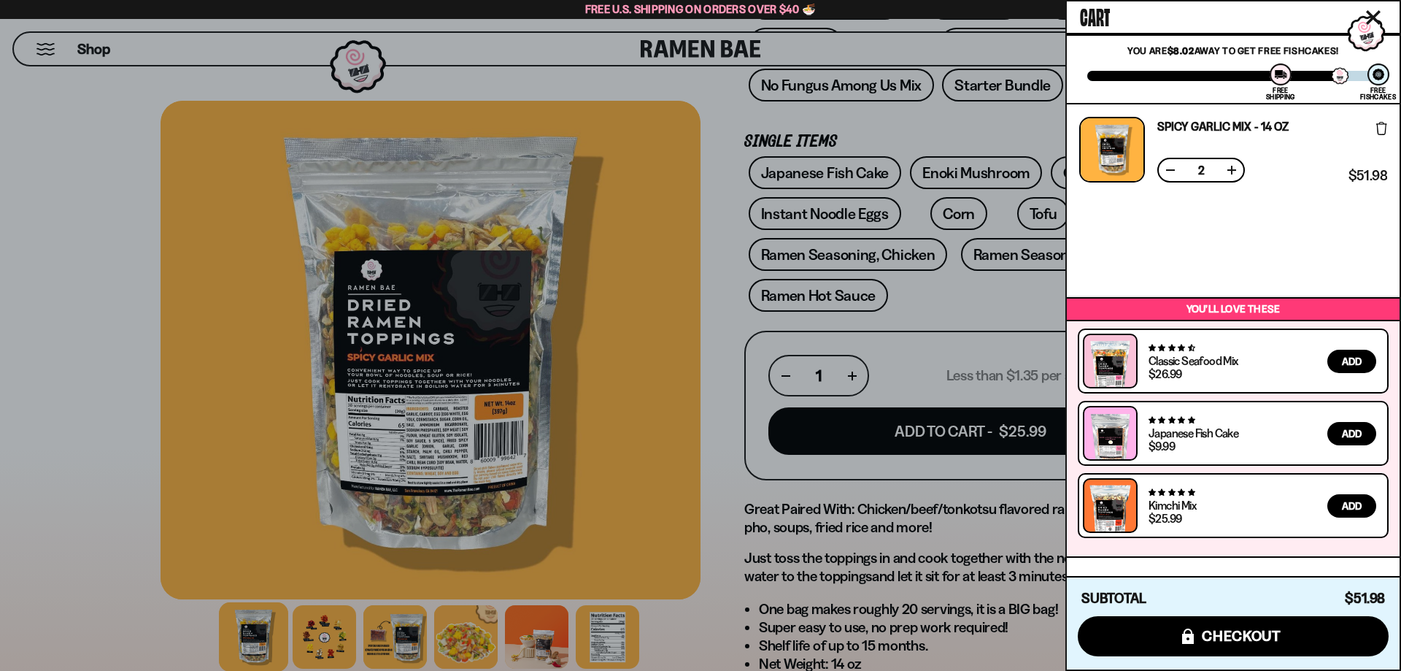
click at [1171, 168] on button at bounding box center [1170, 170] width 15 height 15
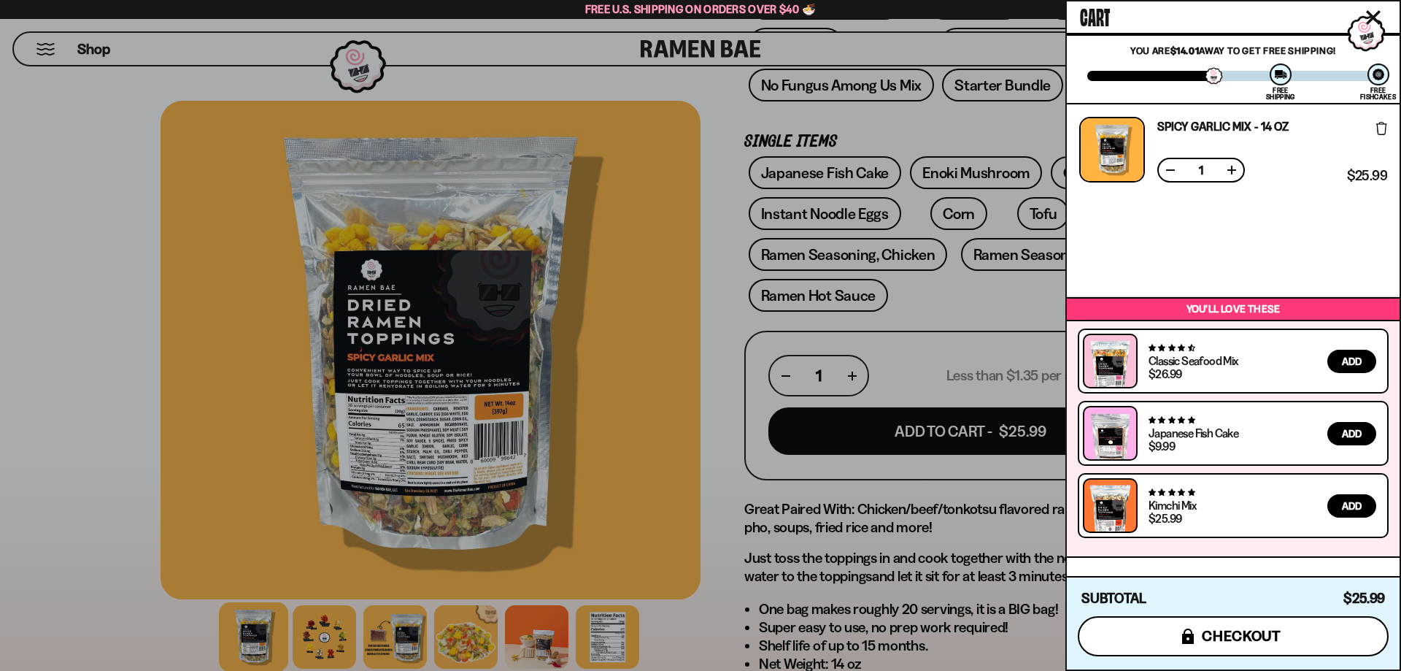
click at [1271, 642] on span "checkout" at bounding box center [1242, 636] width 80 height 16
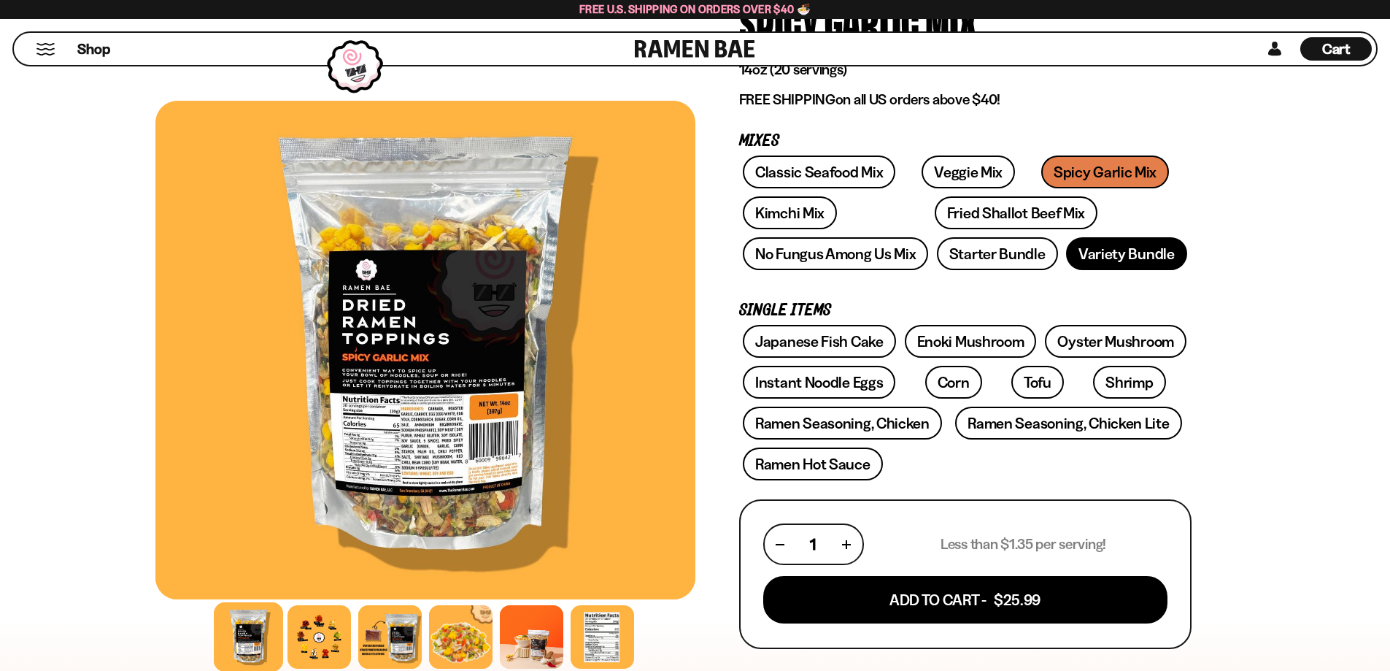
scroll to position [175, 0]
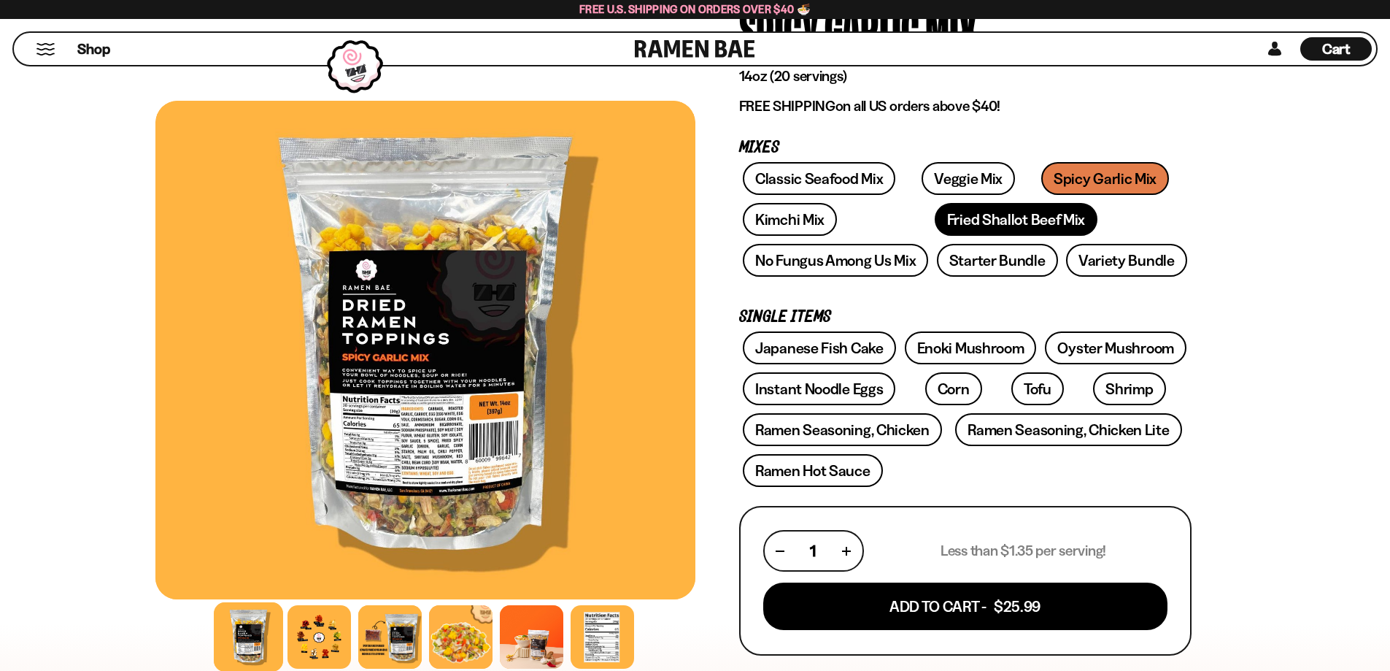
click at [935, 223] on link "Fried Shallot Beef Mix" at bounding box center [1016, 219] width 163 height 33
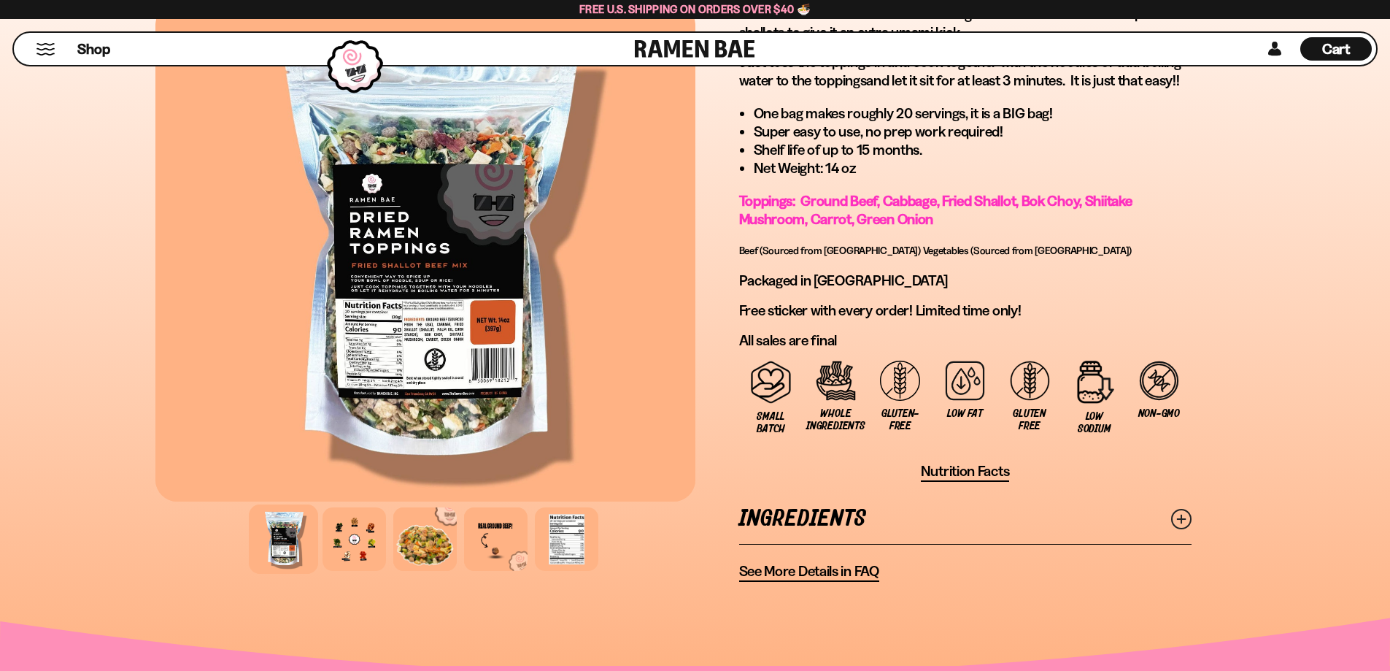
scroll to position [963, 0]
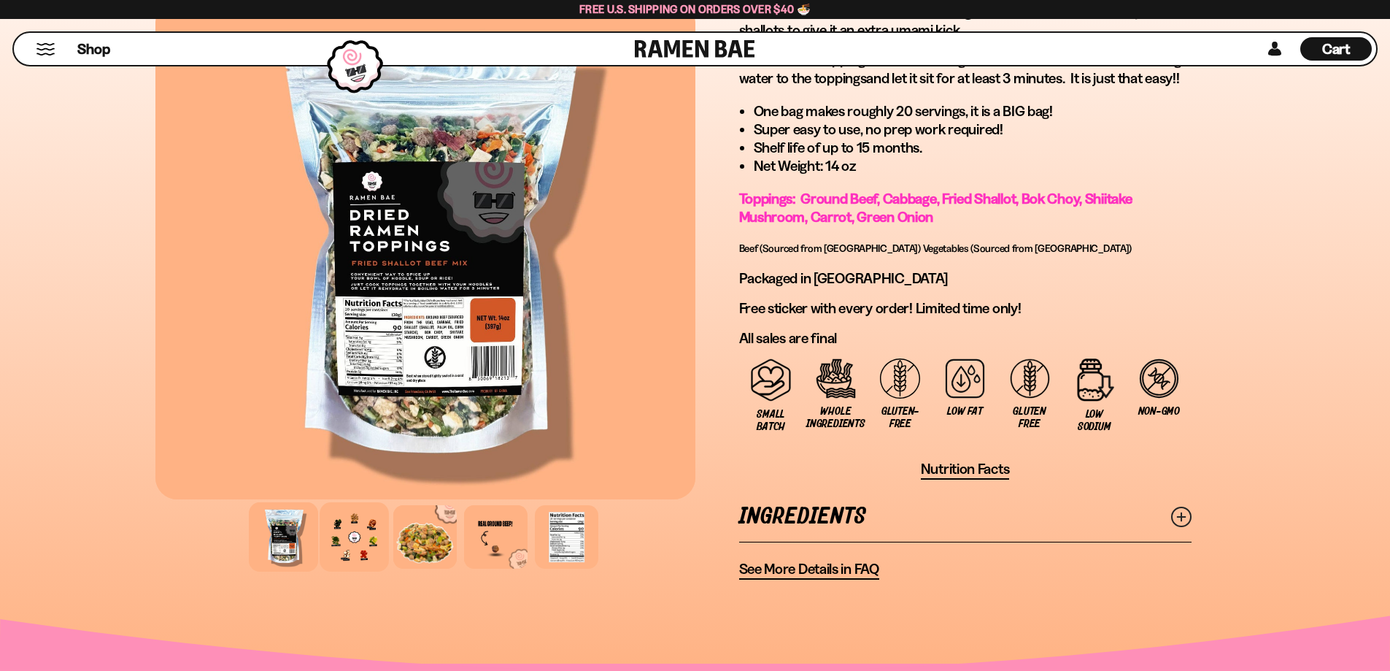
click at [365, 539] on div at bounding box center [354, 536] width 69 height 69
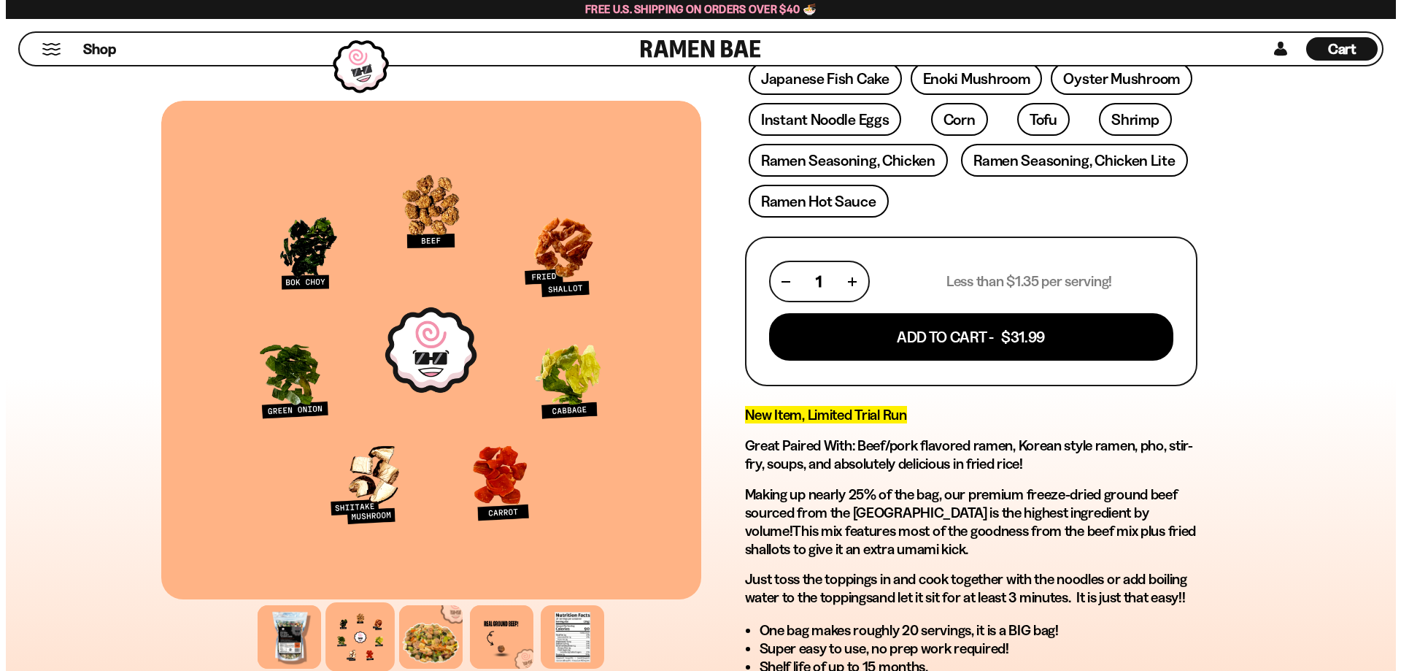
scroll to position [438, 0]
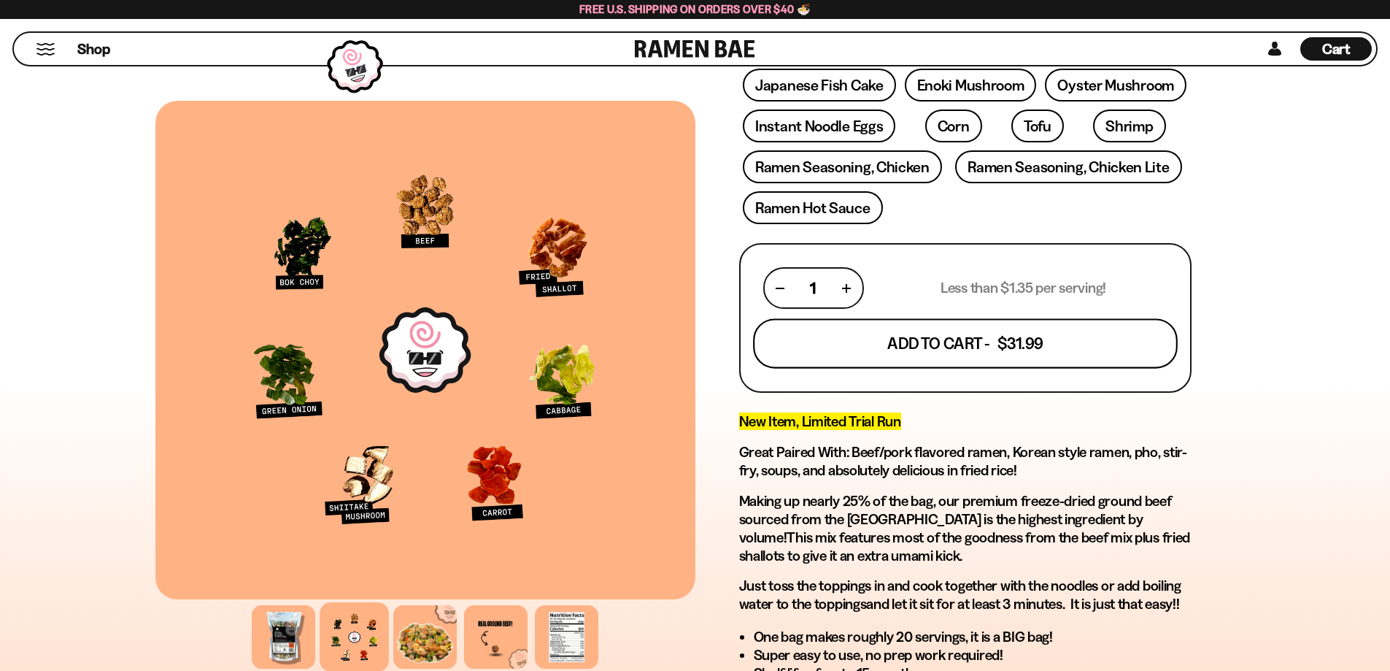
click at [1018, 357] on button "Add To Cart - $31.99" at bounding box center [965, 344] width 425 height 50
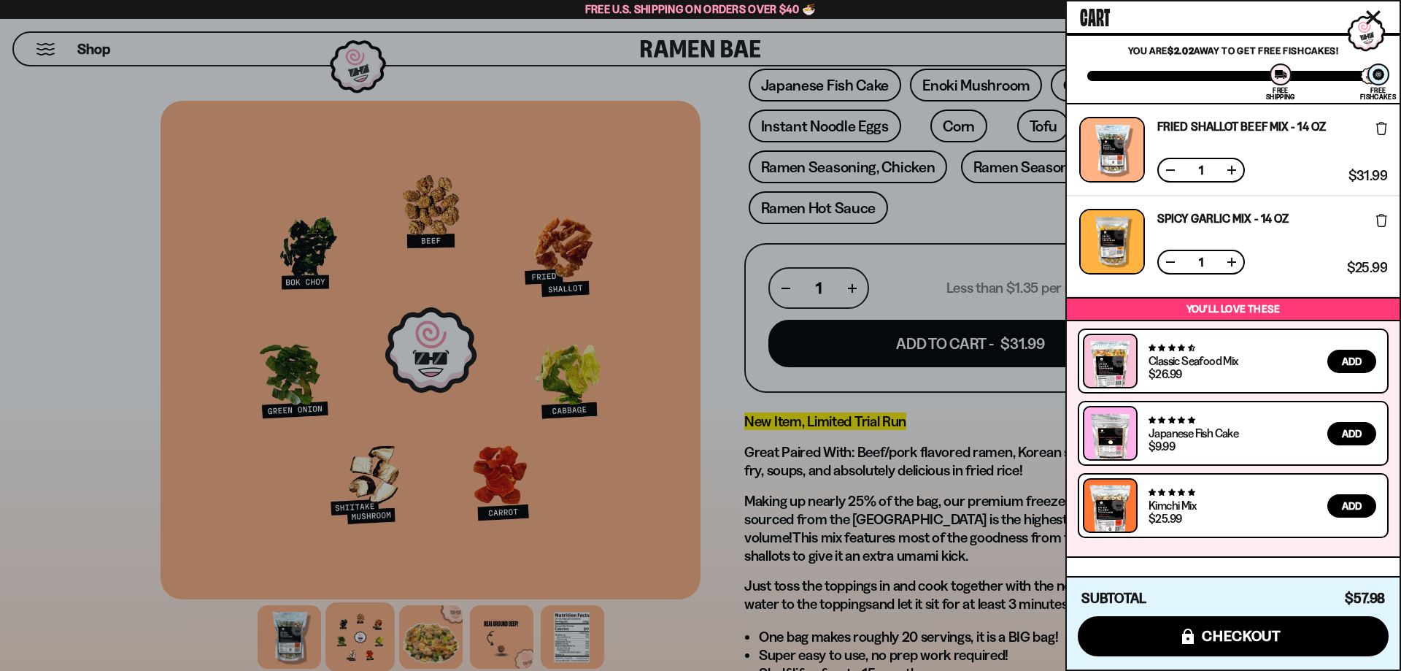
click at [1378, 80] on div at bounding box center [1379, 75] width 22 height 22
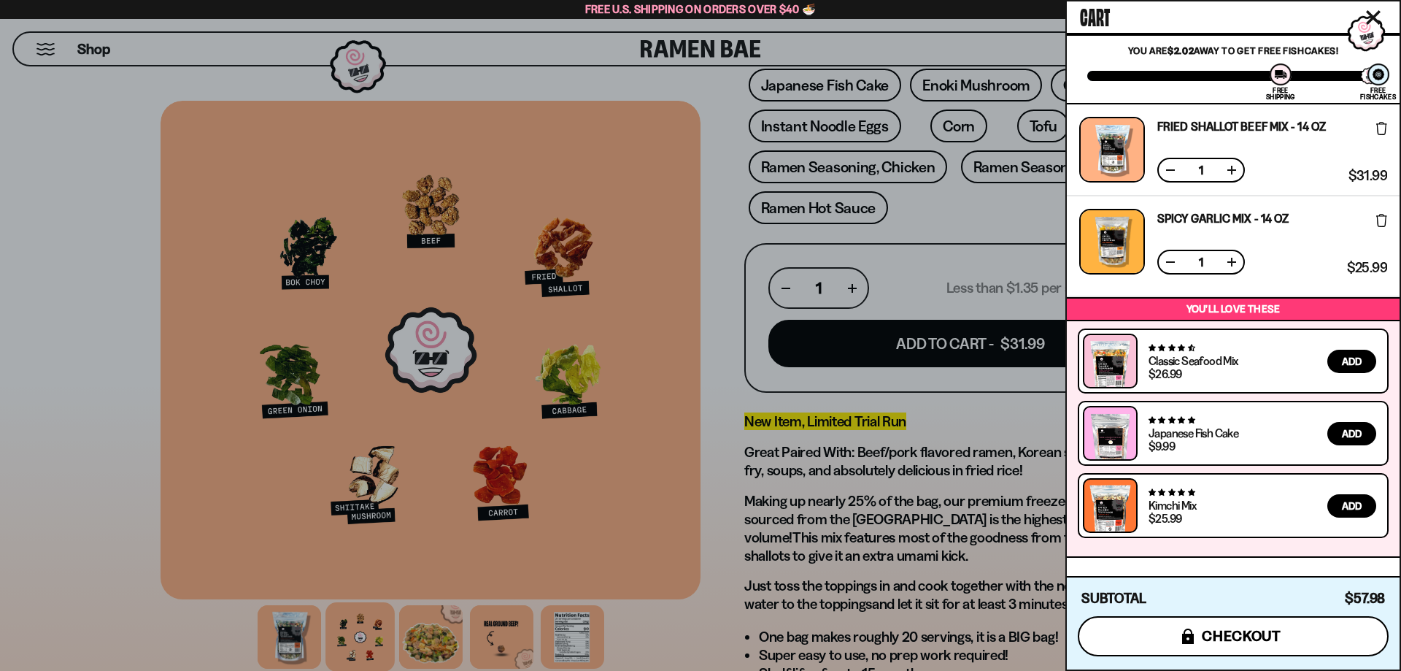
click at [1277, 649] on button "icons8-lock checkout" at bounding box center [1233, 636] width 311 height 40
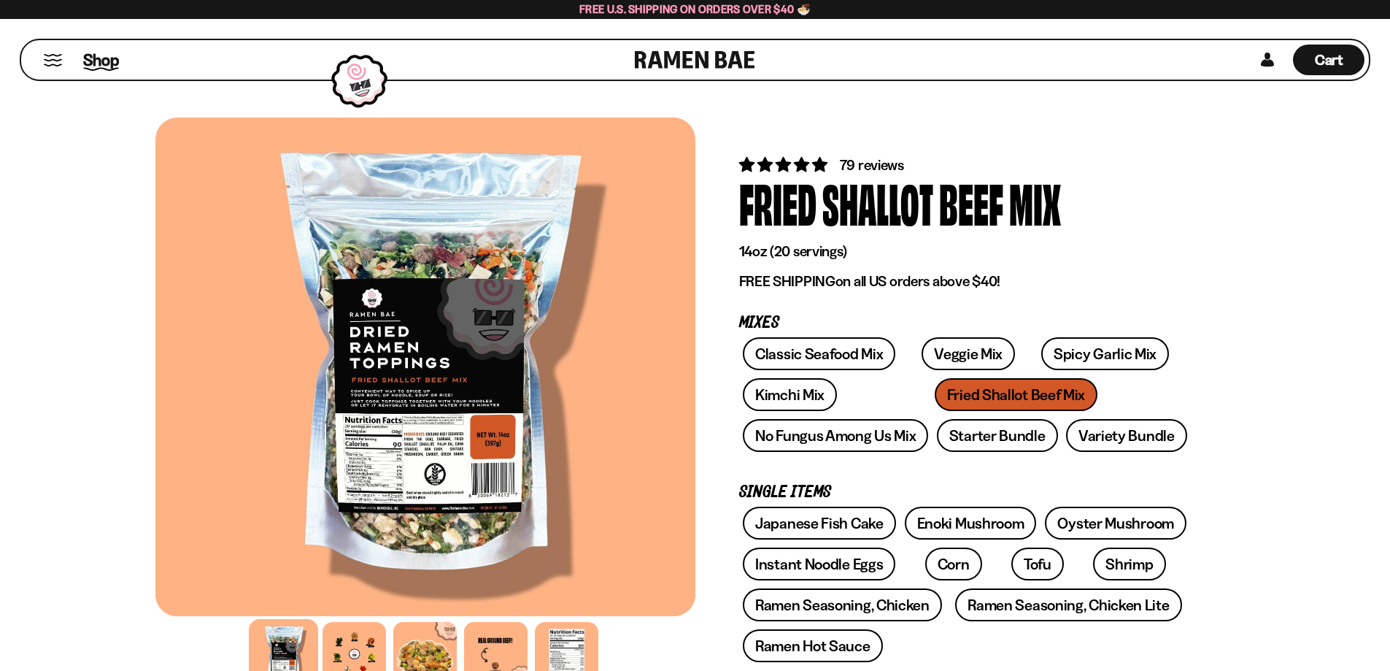
click at [106, 61] on span "Shop" at bounding box center [101, 60] width 36 height 22
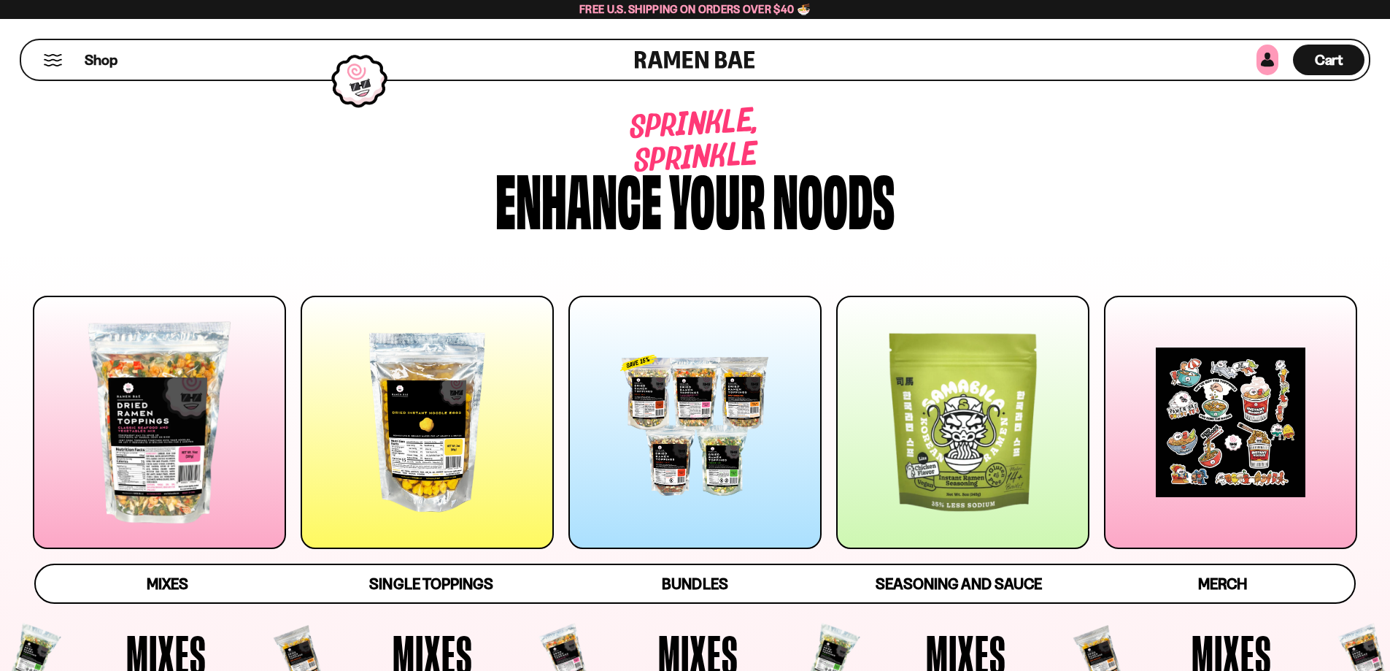
click at [1266, 61] on link at bounding box center [1268, 60] width 22 height 31
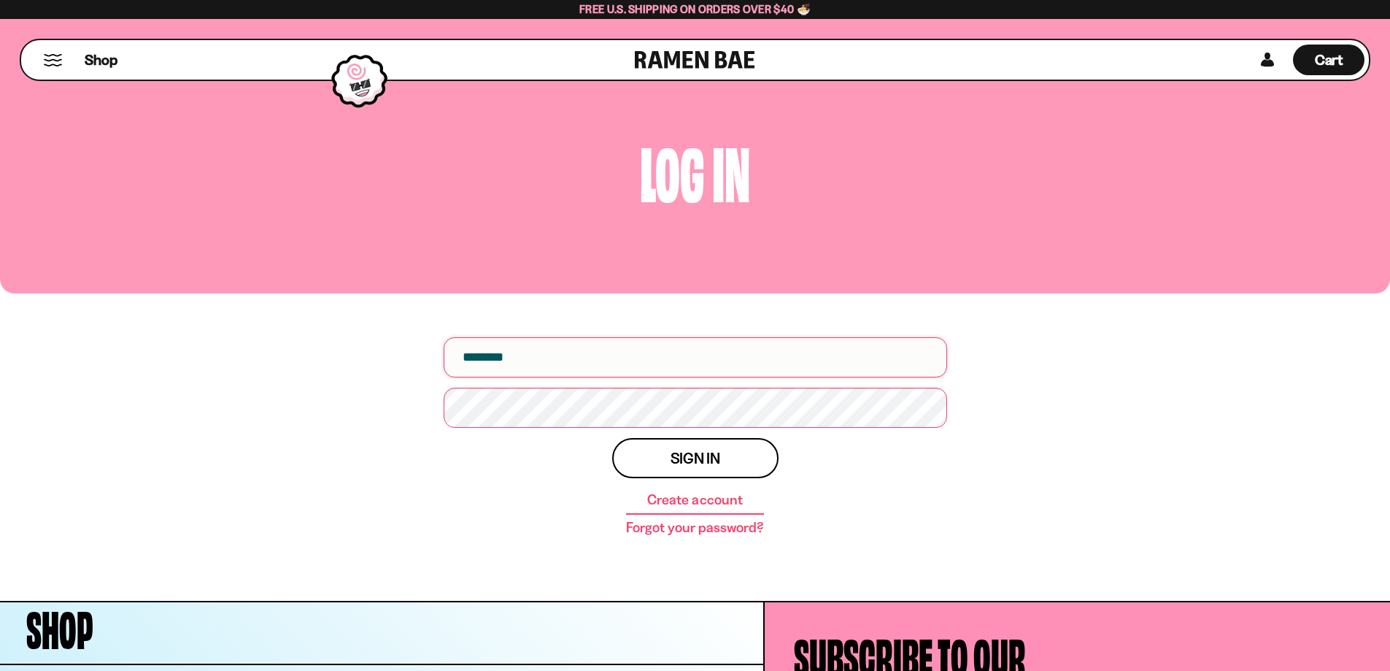
click at [569, 360] on input "email" at bounding box center [696, 357] width 504 height 40
click at [548, 365] on input "email" at bounding box center [696, 357] width 504 height 40
type input "**********"
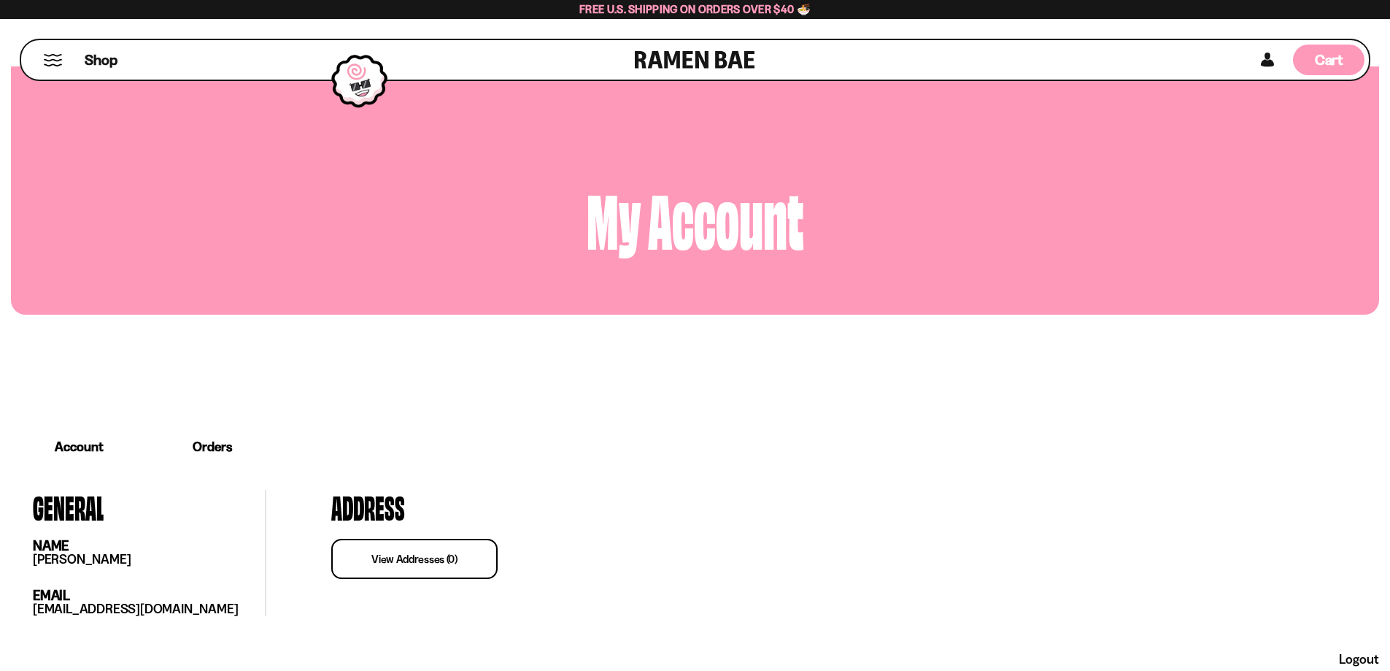
click at [1317, 58] on span "Cart" at bounding box center [1329, 60] width 28 height 18
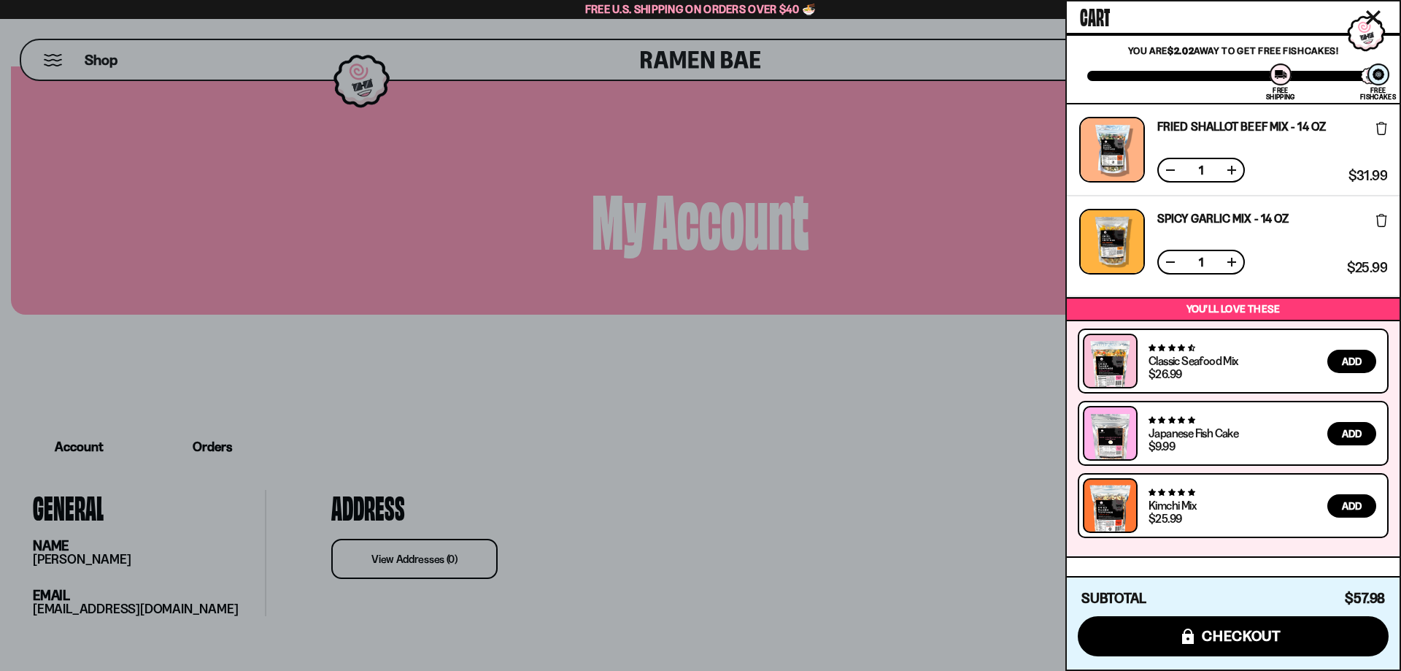
click at [1377, 76] on div at bounding box center [1379, 75] width 22 height 22
click at [1366, 35] on div at bounding box center [1373, 58] width 61 height 96
click at [1363, 38] on div at bounding box center [1373, 58] width 61 height 96
click at [148, 71] on div at bounding box center [700, 335] width 1401 height 671
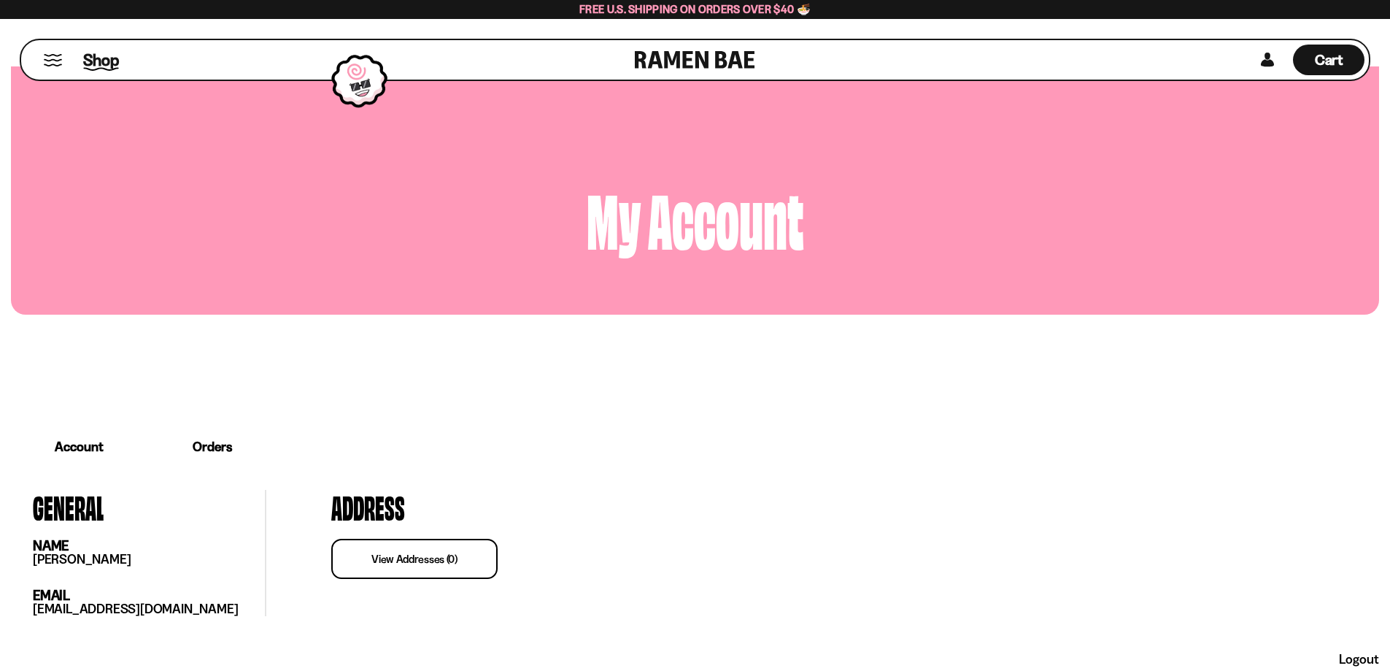
click at [100, 59] on span "Shop" at bounding box center [101, 60] width 36 height 22
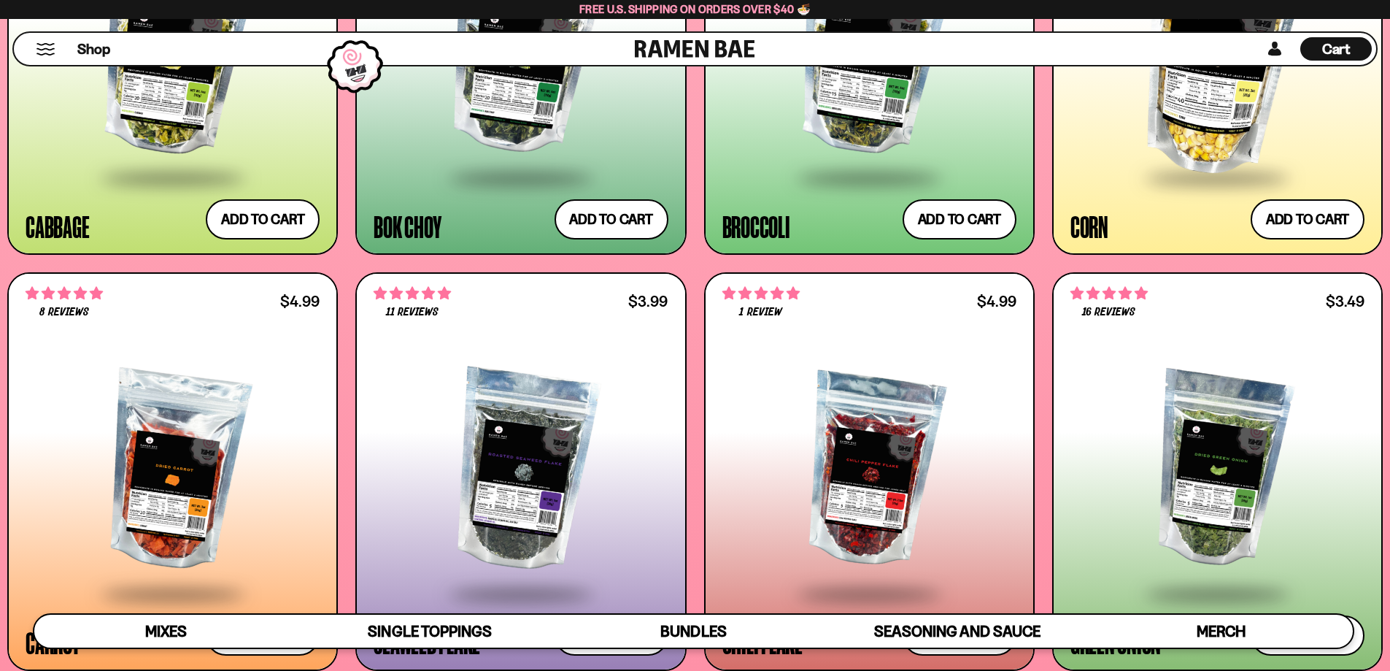
scroll to position [3224, 0]
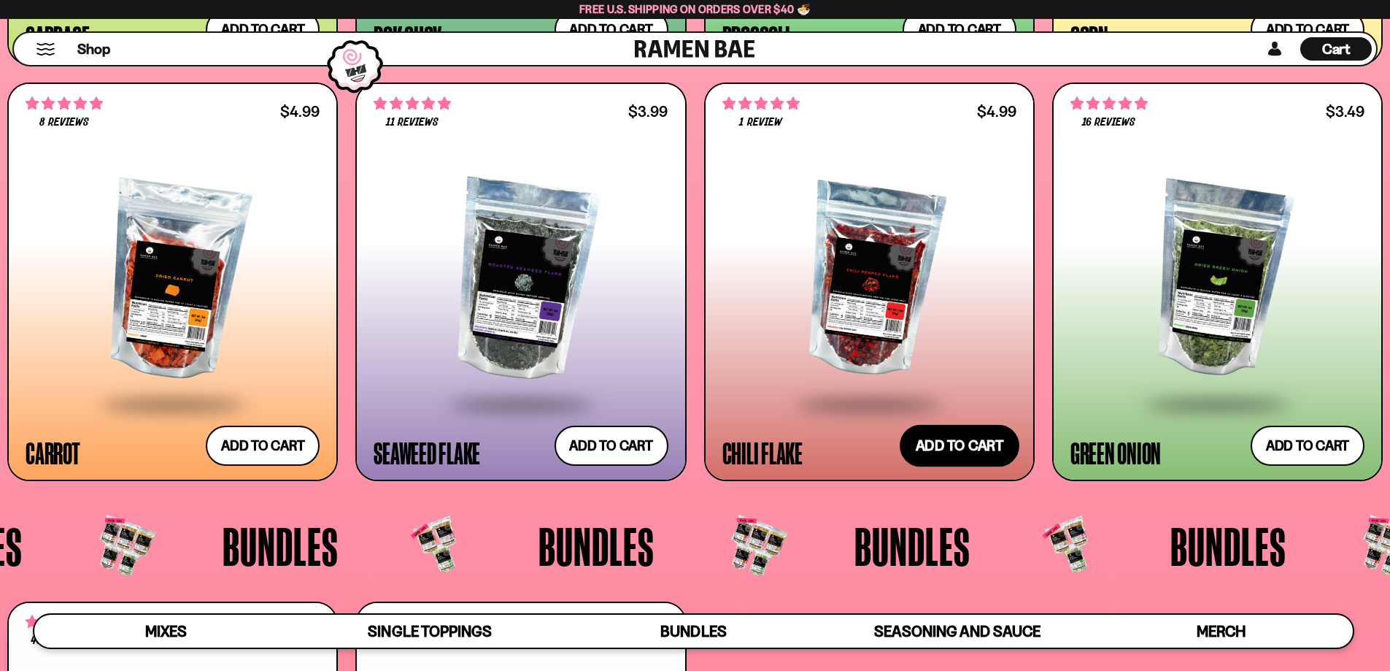
click at [998, 459] on button "Add to cart Add ― Regular price $4.99 Regular price Sale price $4.99 Unit price…" at bounding box center [960, 445] width 120 height 42
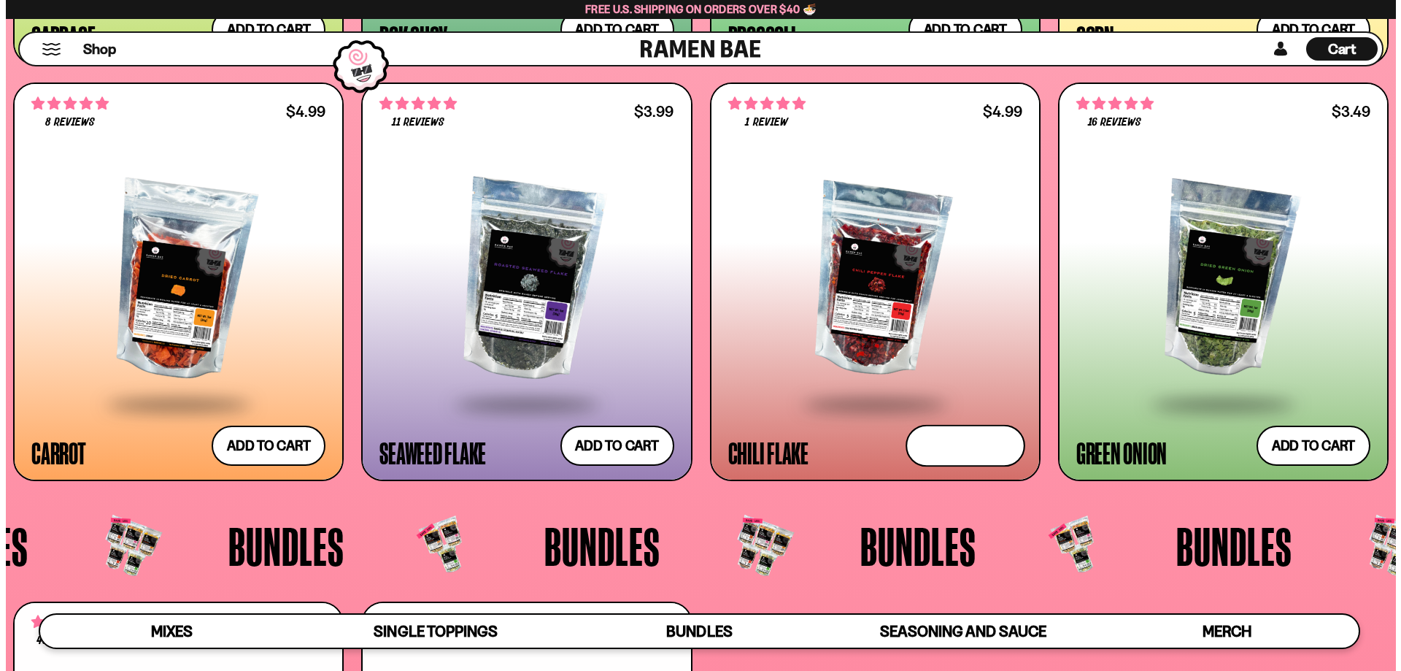
scroll to position [3242, 0]
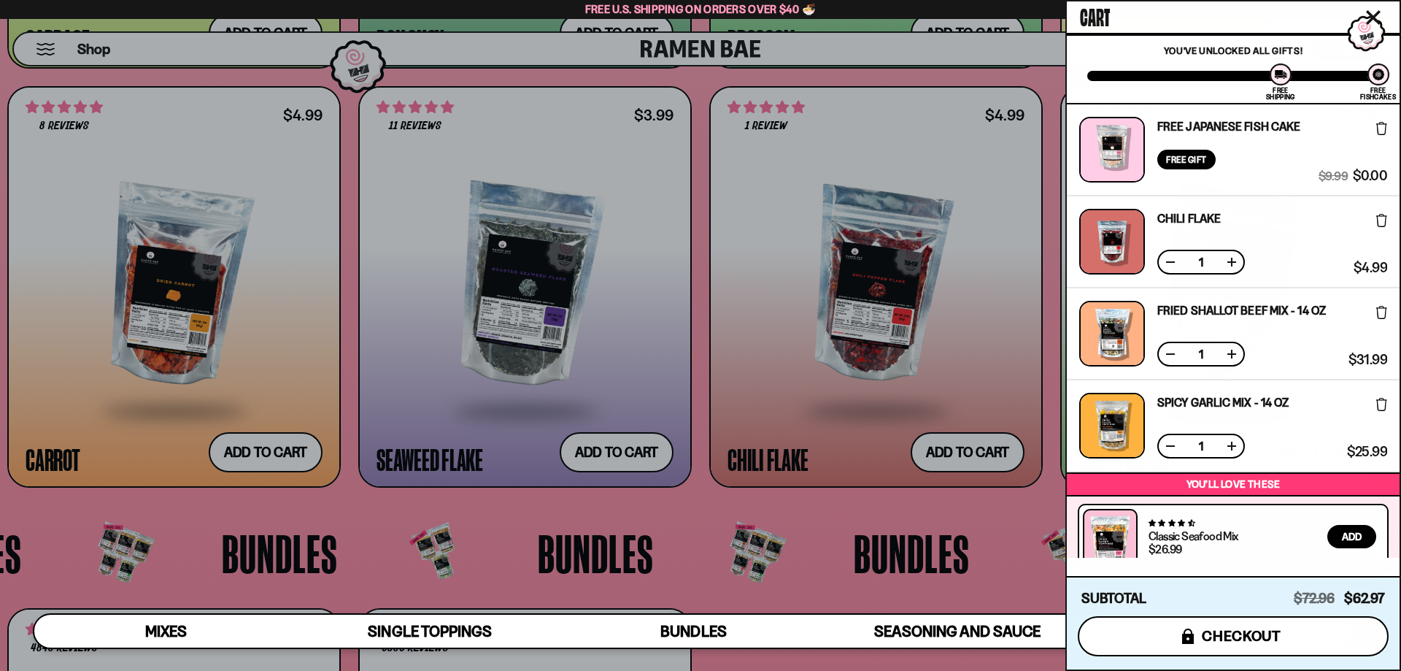
click at [1249, 642] on span "checkout" at bounding box center [1242, 636] width 80 height 16
